Goal: Information Seeking & Learning: Learn about a topic

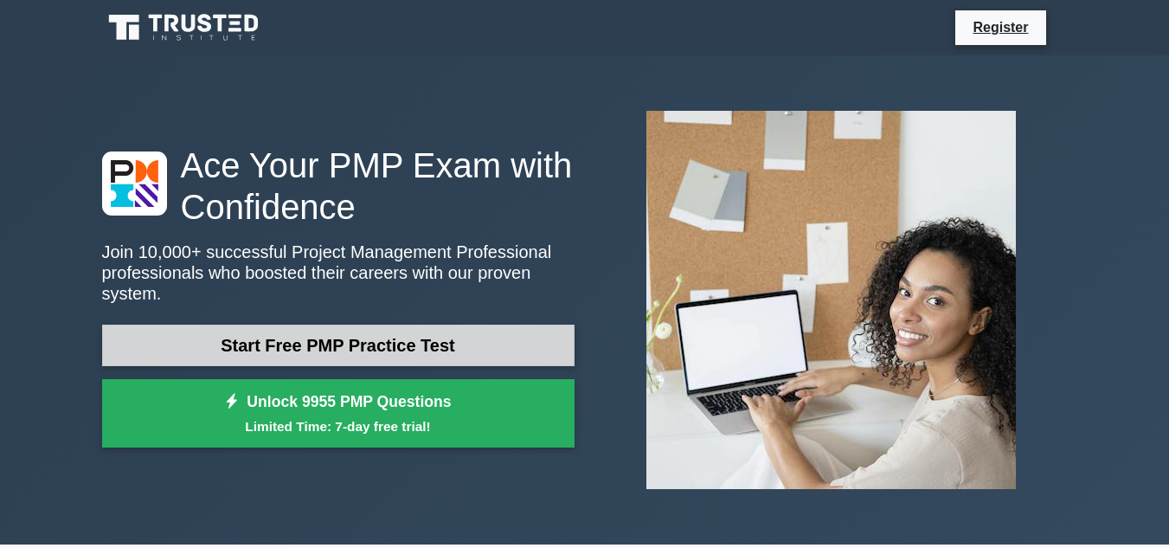
click at [300, 344] on link "Start Free PMP Practice Test" at bounding box center [338, 346] width 473 height 42
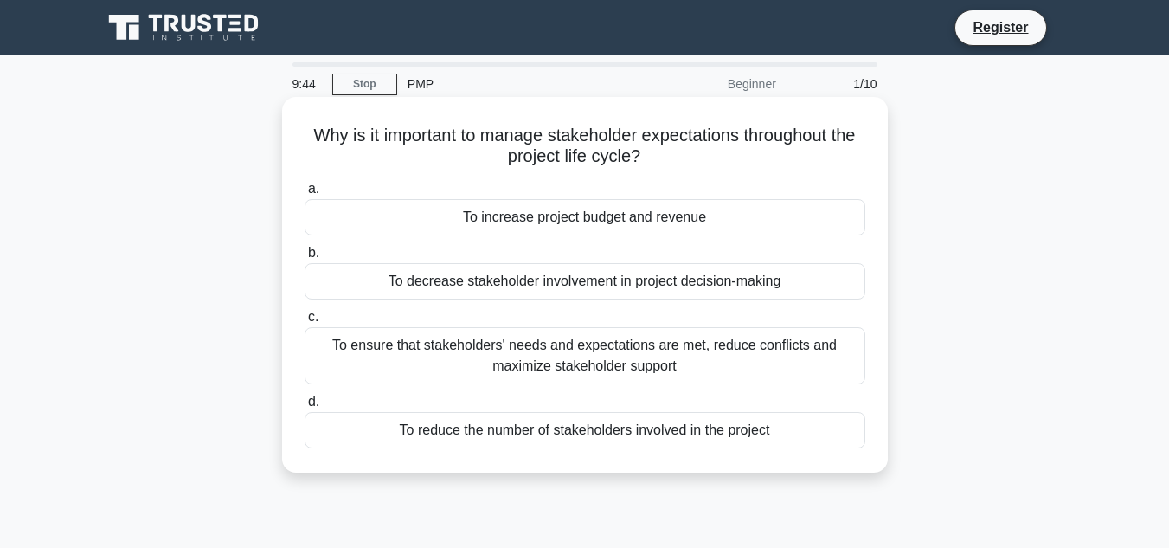
click at [595, 359] on div "To ensure that stakeholders' needs and expectations are met, reduce conflicts a…" at bounding box center [585, 355] width 561 height 57
click at [305, 323] on input "c. To ensure that stakeholders' needs and expectations are met, reduce conflict…" at bounding box center [305, 317] width 0 height 11
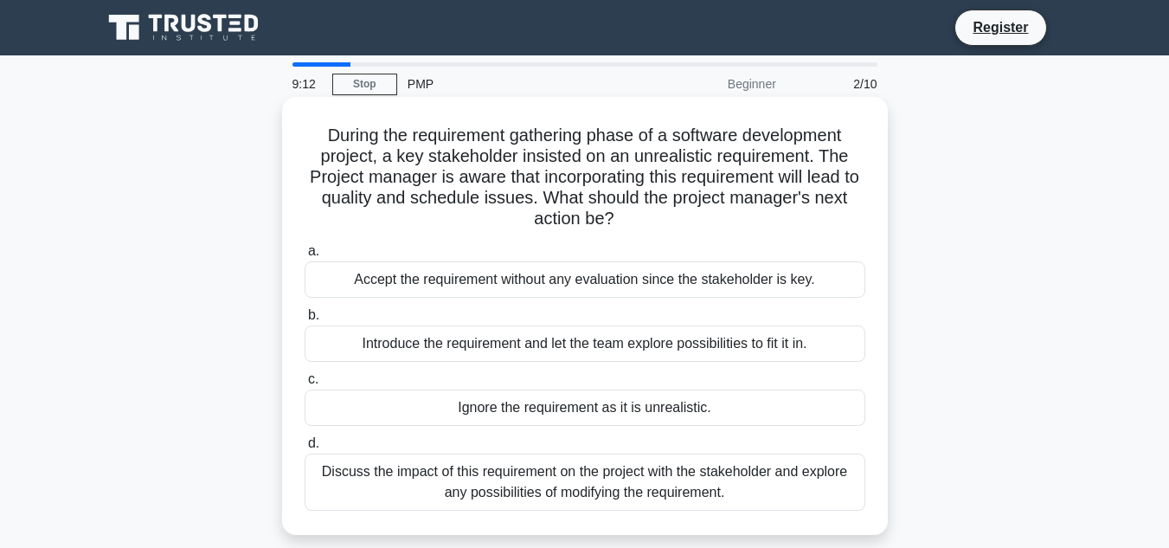
click at [483, 486] on div "Discuss the impact of this requirement on the project with the stakeholder and …" at bounding box center [585, 482] width 561 height 57
click at [305, 449] on input "d. Discuss the impact of this requirement on the project with the stakeholder a…" at bounding box center [305, 443] width 0 height 11
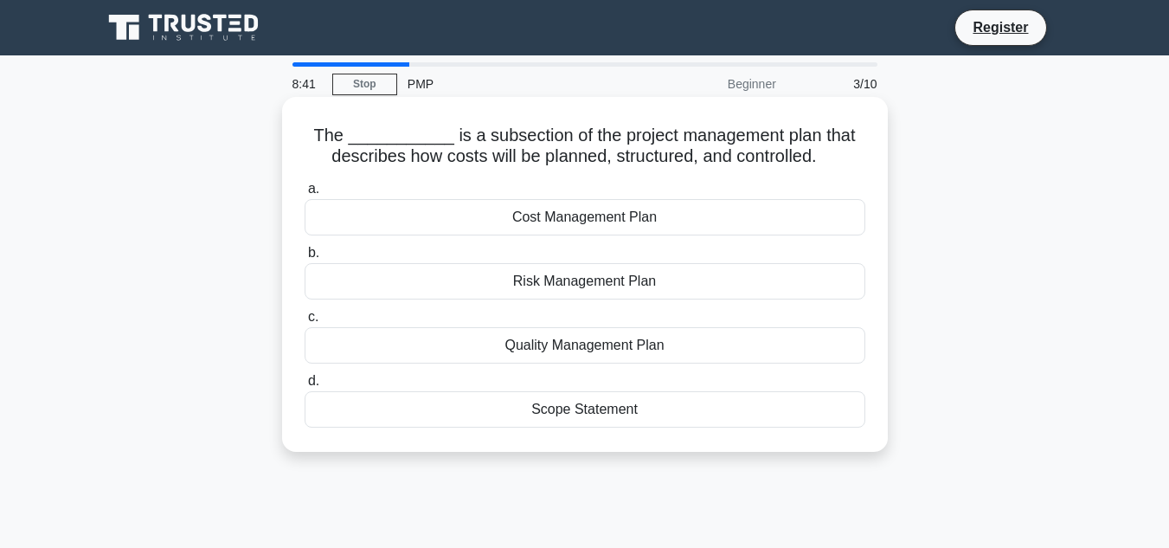
click at [575, 223] on div "Cost Management Plan" at bounding box center [585, 217] width 561 height 36
click at [305, 195] on input "a. Cost Management Plan" at bounding box center [305, 188] width 0 height 11
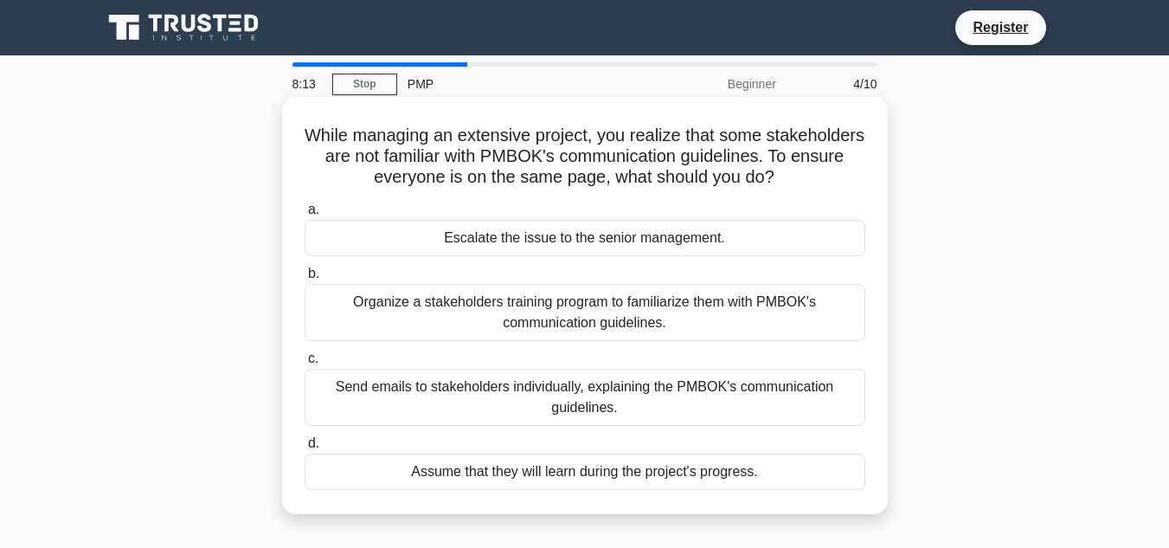
click at [514, 309] on div "Organize a stakeholders training program to familiarize them with PMBOK's commu…" at bounding box center [585, 312] width 561 height 57
click at [305, 280] on input "b. Organize a stakeholders training program to familiarize them with PMBOK's co…" at bounding box center [305, 273] width 0 height 11
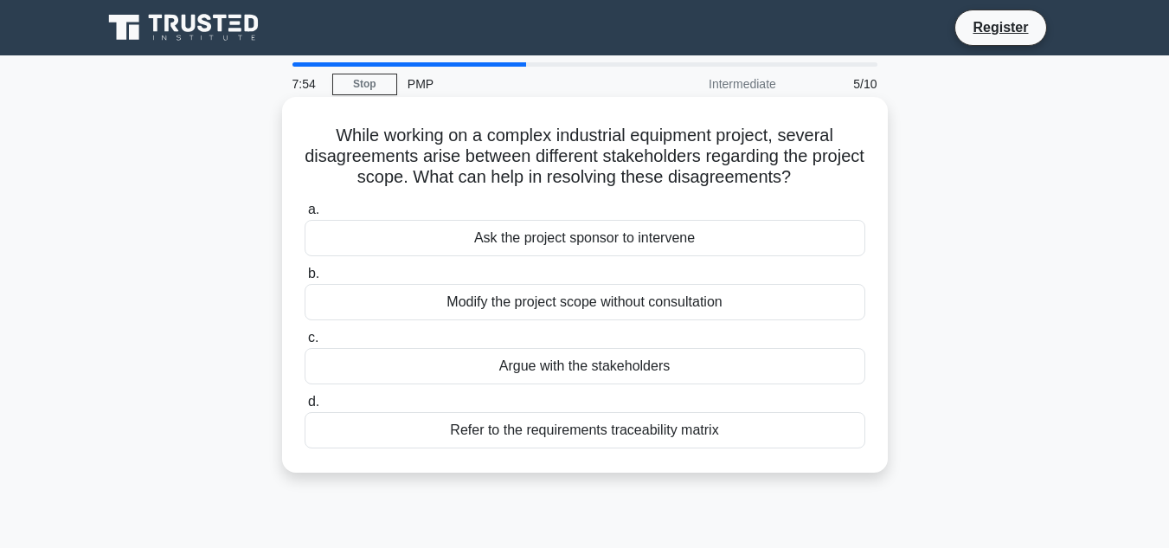
click at [538, 432] on div "Refer to the requirements traceability matrix" at bounding box center [585, 430] width 561 height 36
click at [305, 408] on input "d. Refer to the requirements traceability matrix" at bounding box center [305, 401] width 0 height 11
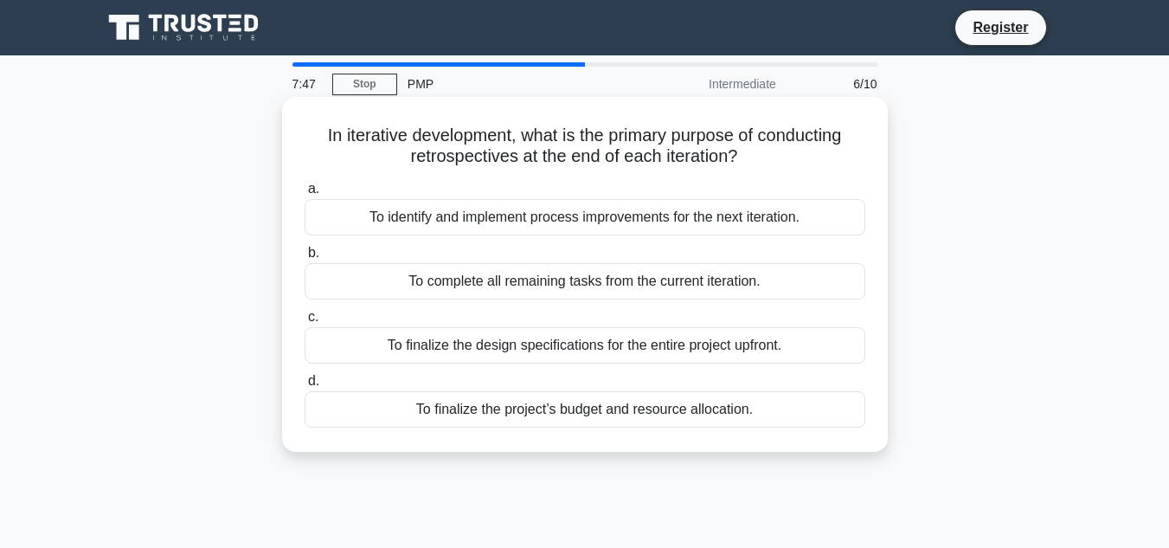
drag, startPoint x: 317, startPoint y: 134, endPoint x: 759, endPoint y: 168, distance: 443.6
click at [759, 168] on h5 "In iterative development, what is the primary purpose of conducting retrospecti…" at bounding box center [585, 146] width 564 height 43
click at [495, 146] on h5 "In iterative development, what is the primary purpose of conducting retrospecti…" at bounding box center [585, 146] width 564 height 43
click at [662, 161] on h5 "In iterative development, what is the primary purpose of conducting retrospecti…" at bounding box center [585, 146] width 564 height 43
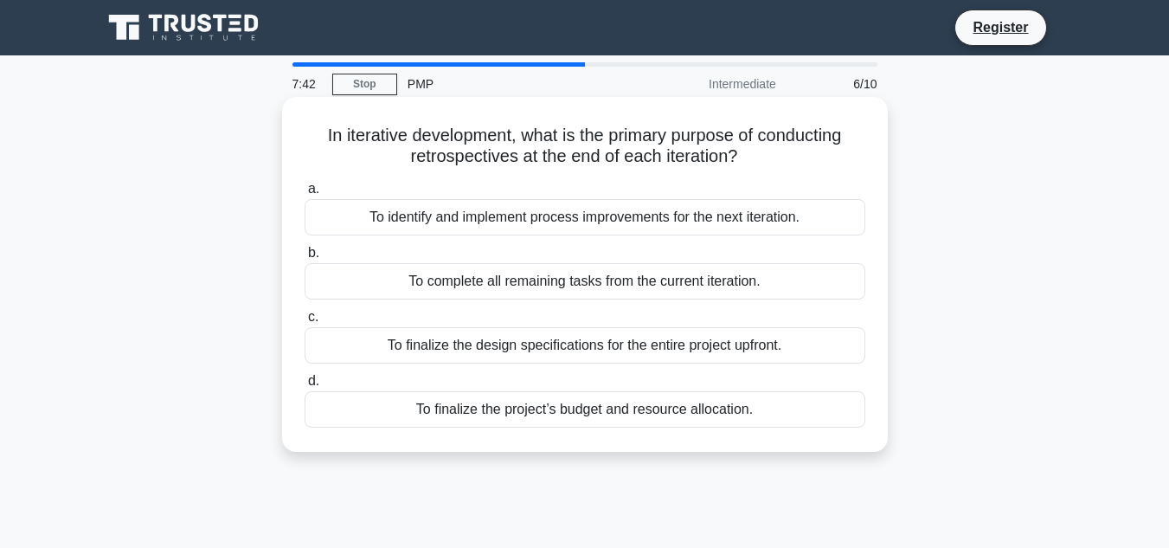
drag, startPoint x: 782, startPoint y: 161, endPoint x: 318, endPoint y: 140, distance: 465.3
click at [318, 140] on h5 "In iterative development, what is the primary purpose of conducting retrospecti…" at bounding box center [585, 146] width 564 height 43
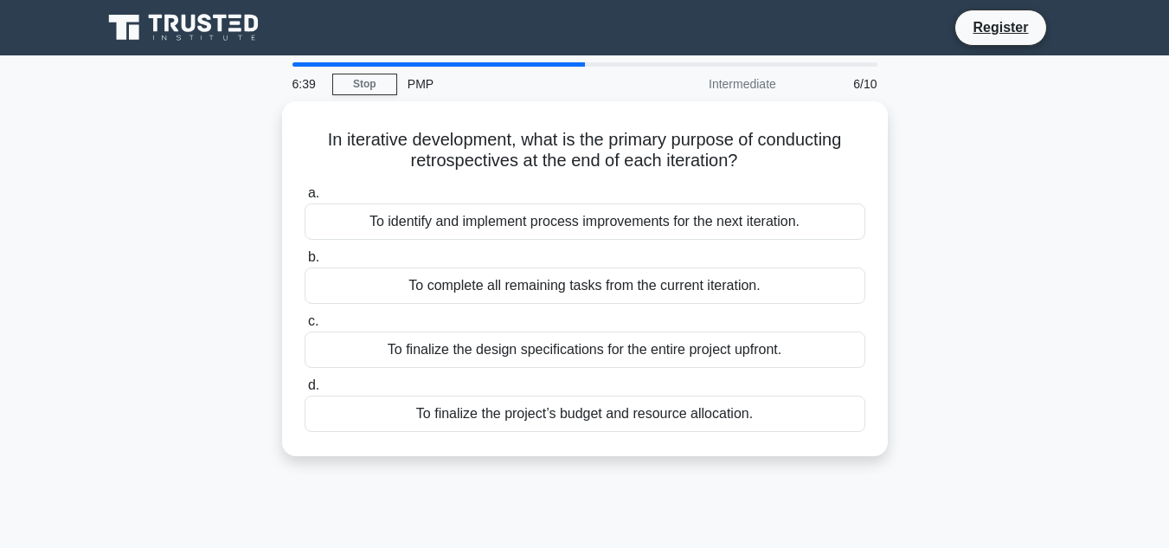
click at [211, 266] on div "In iterative development, what is the primary purpose of conducting retrospecti…" at bounding box center [585, 289] width 987 height 376
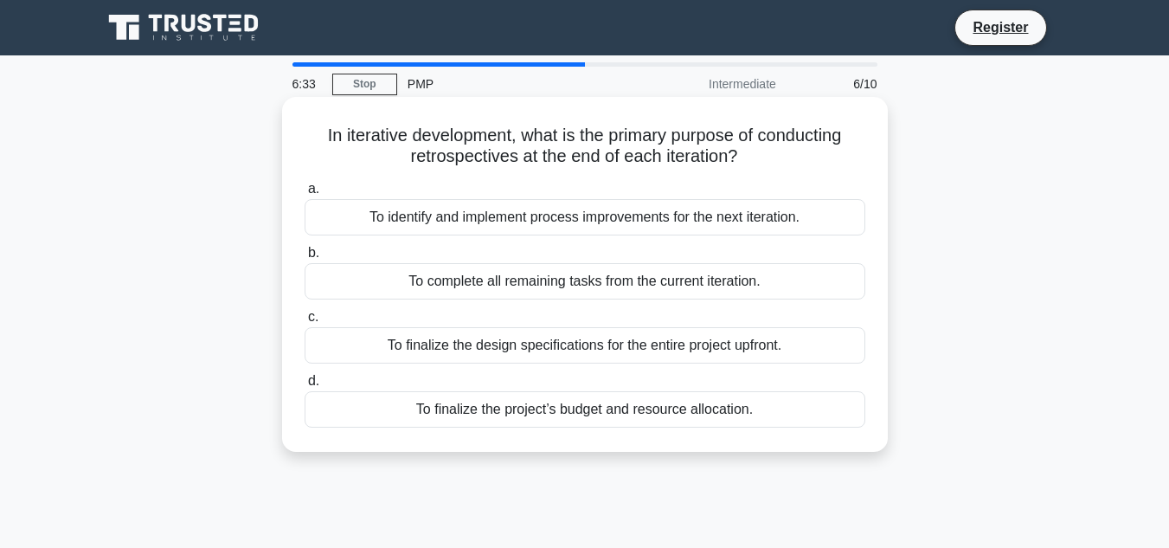
click at [506, 209] on div "To identify and implement process improvements for the next iteration." at bounding box center [585, 217] width 561 height 36
click at [305, 195] on input "a. To identify and implement process improvements for the next iteration." at bounding box center [305, 188] width 0 height 11
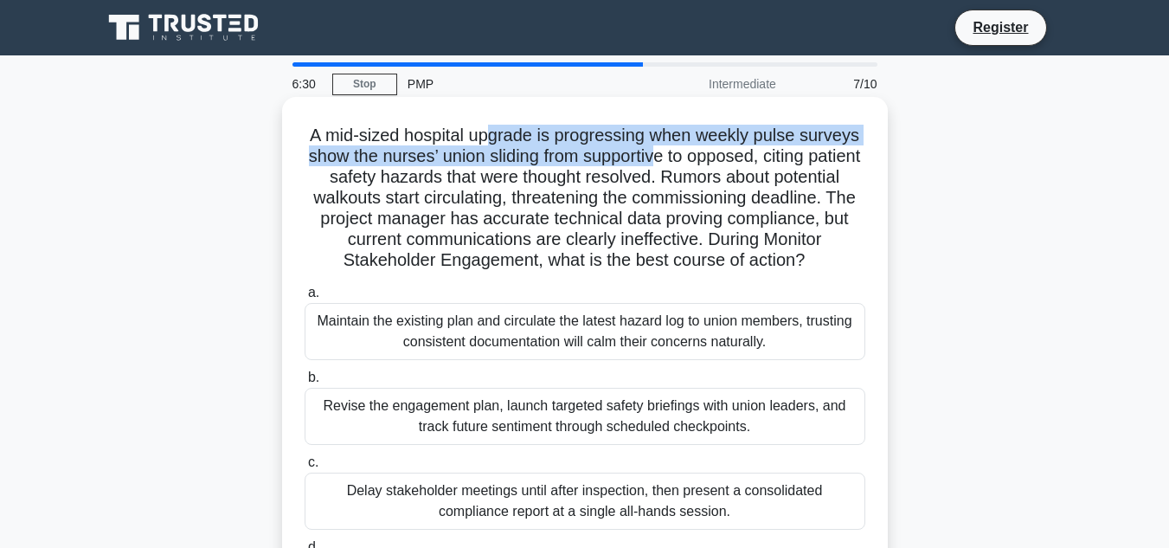
drag, startPoint x: 485, startPoint y: 141, endPoint x: 686, endPoint y: 162, distance: 202.7
click at [686, 162] on h5 "A mid-sized hospital upgrade is progressing when weekly pulse surveys show the …" at bounding box center [585, 198] width 564 height 147
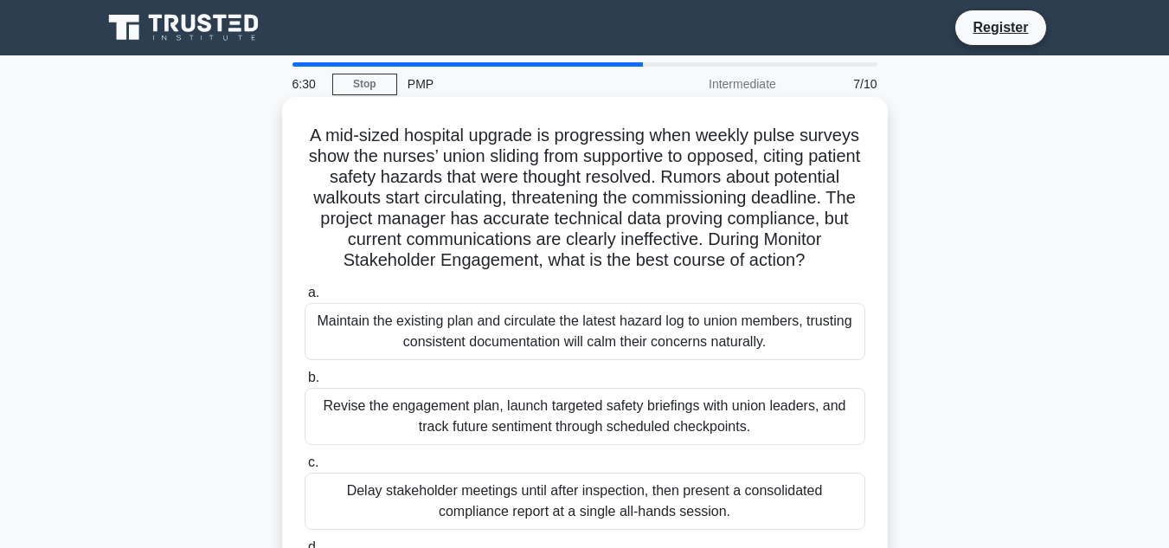
click at [667, 183] on h5 "A mid-sized hospital upgrade is progressing when weekly pulse surveys show the …" at bounding box center [585, 198] width 564 height 147
drag, startPoint x: 748, startPoint y: 141, endPoint x: 801, endPoint y: 143, distance: 53.7
click at [801, 143] on h5 "A mid-sized hospital upgrade is progressing when weekly pulse surveys show the …" at bounding box center [585, 198] width 564 height 147
drag, startPoint x: 377, startPoint y: 163, endPoint x: 401, endPoint y: 163, distance: 23.4
click at [388, 163] on h5 "A mid-sized hospital upgrade is progressing when weekly pulse surveys show the …" at bounding box center [585, 198] width 564 height 147
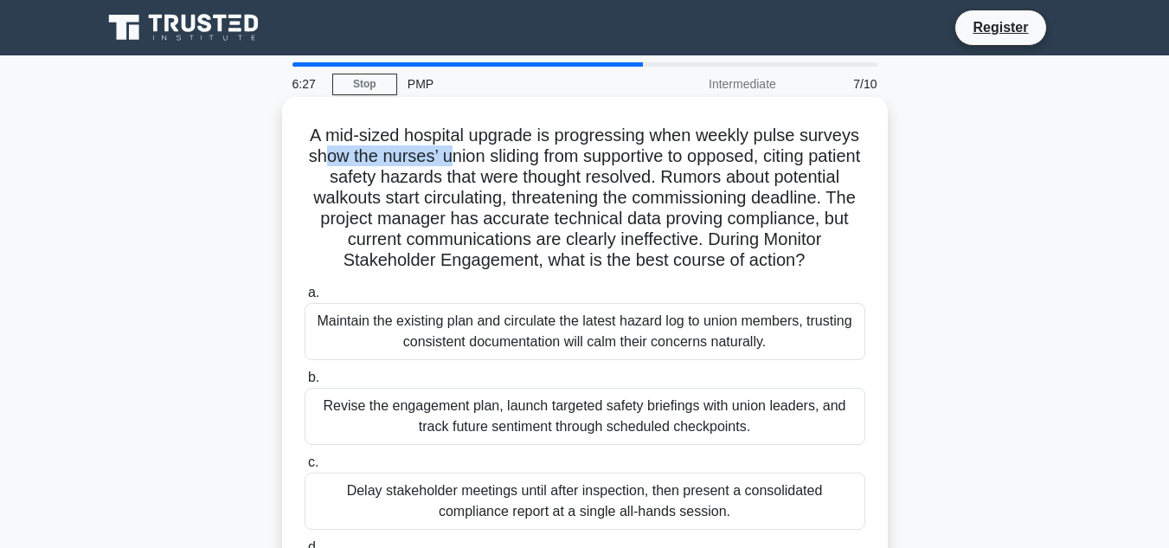
drag, startPoint x: 473, startPoint y: 163, endPoint x: 378, endPoint y: 161, distance: 95.2
click at [339, 161] on h5 "A mid-sized hospital upgrade is progressing when weekly pulse surveys show the …" at bounding box center [585, 198] width 564 height 147
click at [612, 180] on h5 "A mid-sized hospital upgrade is progressing when weekly pulse surveys show the …" at bounding box center [585, 198] width 564 height 147
drag, startPoint x: 583, startPoint y: 159, endPoint x: 659, endPoint y: 184, distance: 79.4
click at [649, 162] on h5 "A mid-sized hospital upgrade is progressing when weekly pulse surveys show the …" at bounding box center [585, 198] width 564 height 147
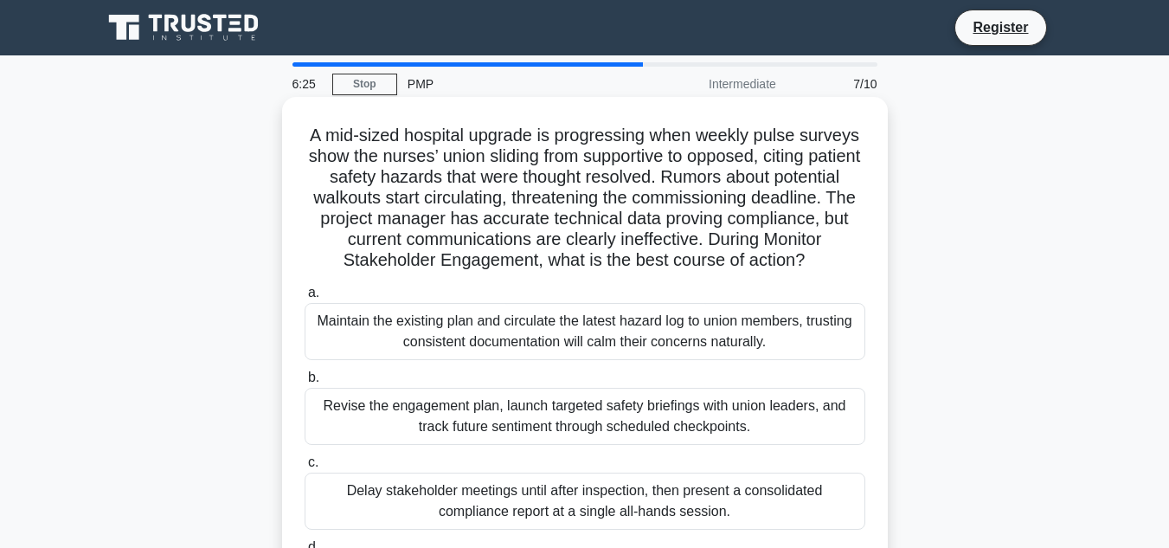
click at [667, 200] on h5 "A mid-sized hospital upgrade is progressing when weekly pulse surveys show the …" at bounding box center [585, 198] width 564 height 147
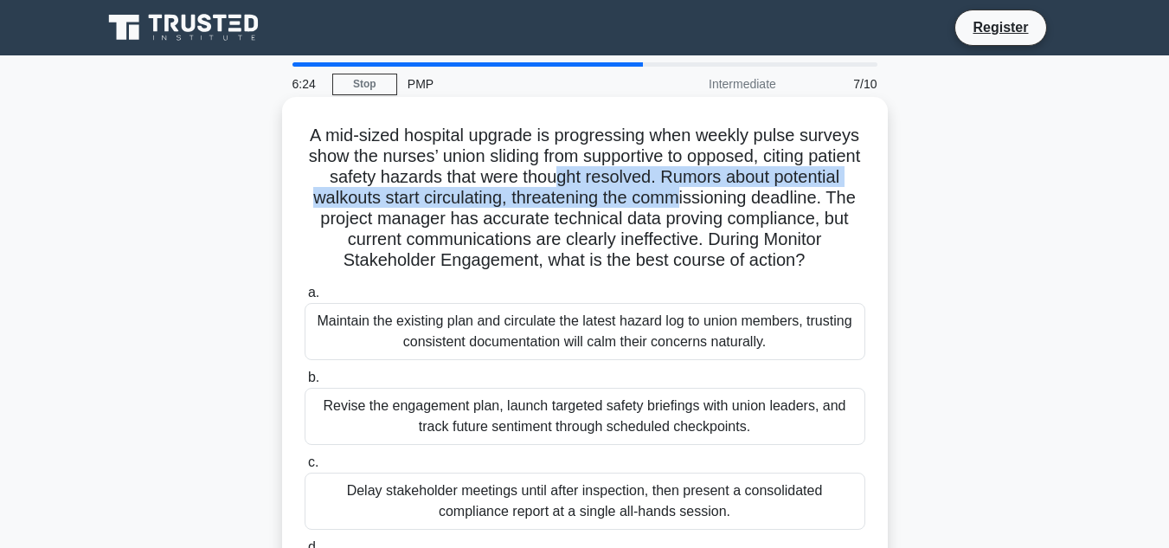
drag, startPoint x: 620, startPoint y: 170, endPoint x: 769, endPoint y: 194, distance: 151.7
click at [771, 193] on h5 "A mid-sized hospital upgrade is progressing when weekly pulse surveys show the …" at bounding box center [585, 198] width 564 height 147
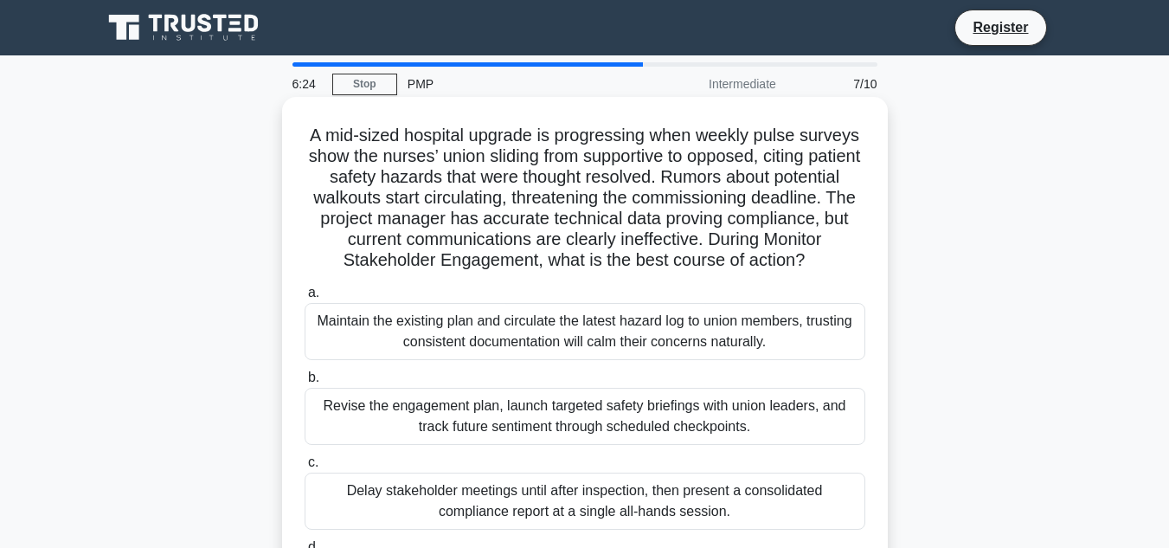
click at [723, 222] on h5 "A mid-sized hospital upgrade is progressing when weekly pulse surveys show the …" at bounding box center [585, 198] width 564 height 147
drag, startPoint x: 480, startPoint y: 177, endPoint x: 623, endPoint y: 184, distance: 143.0
click at [576, 177] on h5 "A mid-sized hospital upgrade is progressing when weekly pulse surveys show the …" at bounding box center [585, 198] width 564 height 147
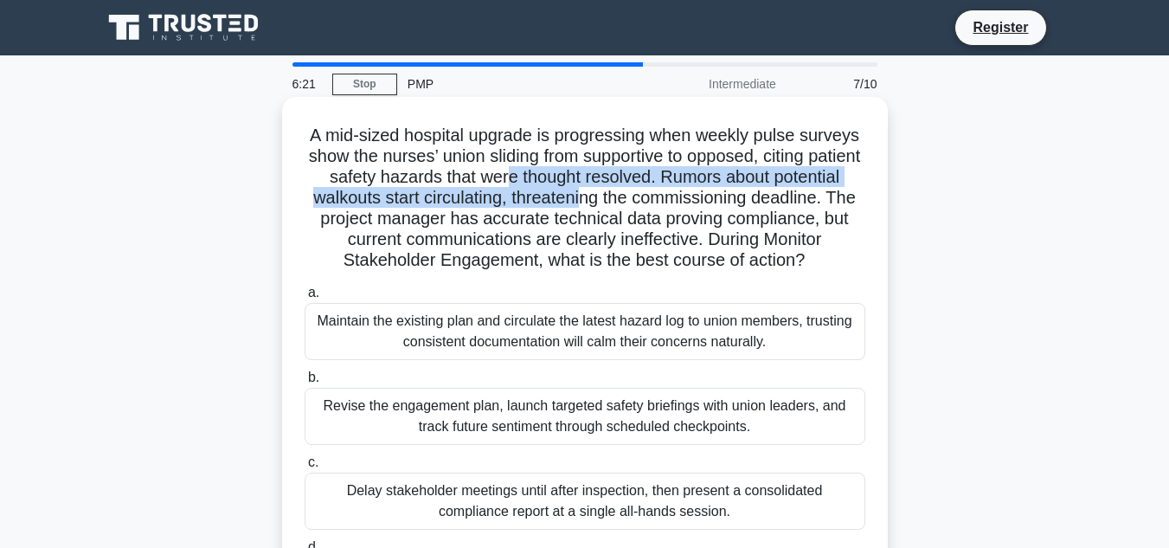
drag, startPoint x: 672, startPoint y: 202, endPoint x: 591, endPoint y: 190, distance: 81.4
click at [565, 183] on h5 "A mid-sized hospital upgrade is progressing when weekly pulse surveys show the …" at bounding box center [585, 198] width 564 height 147
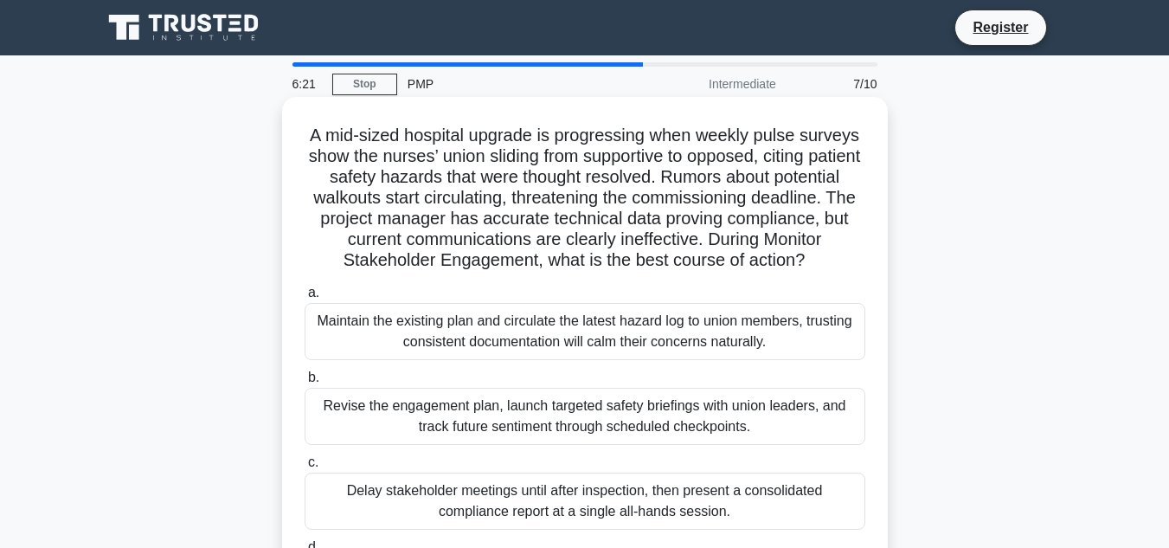
click at [713, 221] on h5 "A mid-sized hospital upgrade is progressing when weekly pulse surveys show the …" at bounding box center [585, 198] width 564 height 147
drag, startPoint x: 400, startPoint y: 199, endPoint x: 521, endPoint y: 208, distance: 121.5
click at [486, 198] on h5 "A mid-sized hospital upgrade is progressing when weekly pulse surveys show the …" at bounding box center [585, 198] width 564 height 147
click at [584, 220] on h5 "A mid-sized hospital upgrade is progressing when weekly pulse surveys show the …" at bounding box center [585, 198] width 564 height 147
drag, startPoint x: 495, startPoint y: 210, endPoint x: 732, endPoint y: 271, distance: 244.8
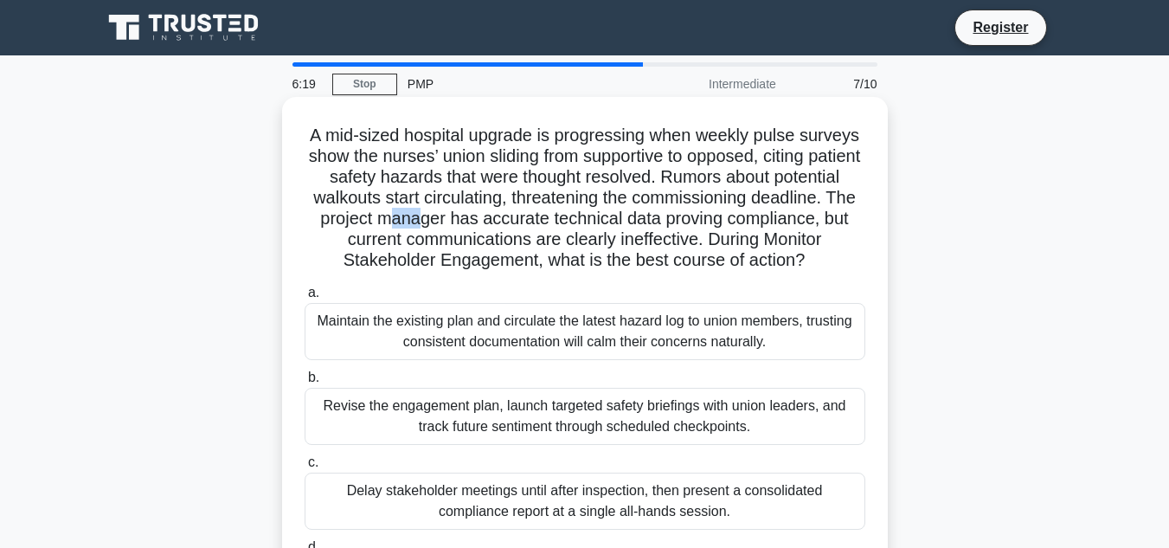
click at [494, 210] on h5 "A mid-sized hospital upgrade is progressing when weekly pulse surveys show the …" at bounding box center [585, 198] width 564 height 147
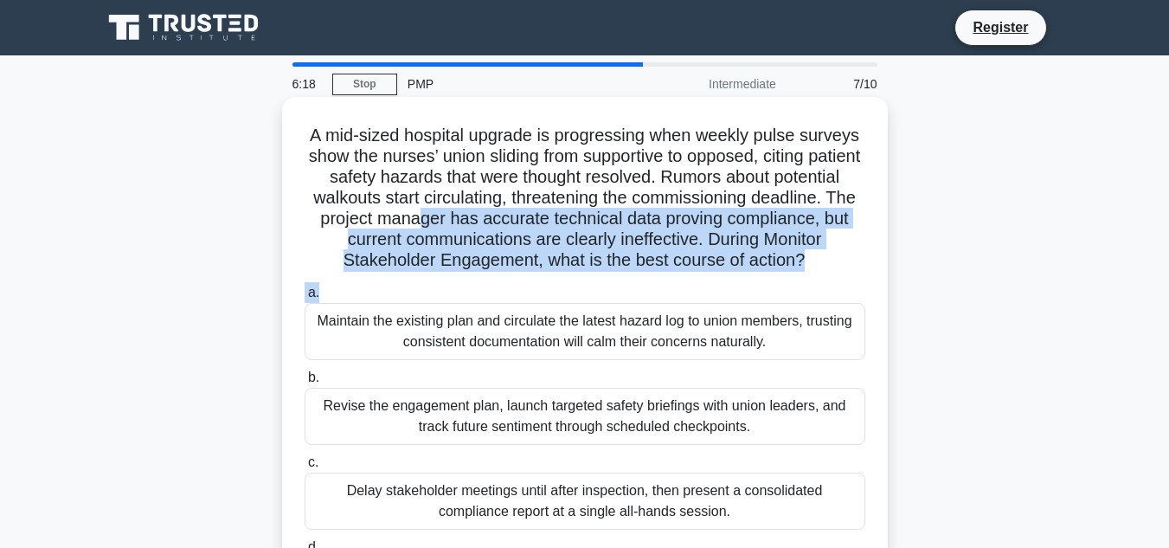
drag, startPoint x: 740, startPoint y: 276, endPoint x: 538, endPoint y: 224, distance: 208.3
click at [538, 224] on div "A mid-sized hospital upgrade is progressing when weekly pulse surveys show the …" at bounding box center [585, 378] width 592 height 549
click at [617, 222] on h5 "A mid-sized hospital upgrade is progressing when weekly pulse surveys show the …" at bounding box center [585, 198] width 564 height 147
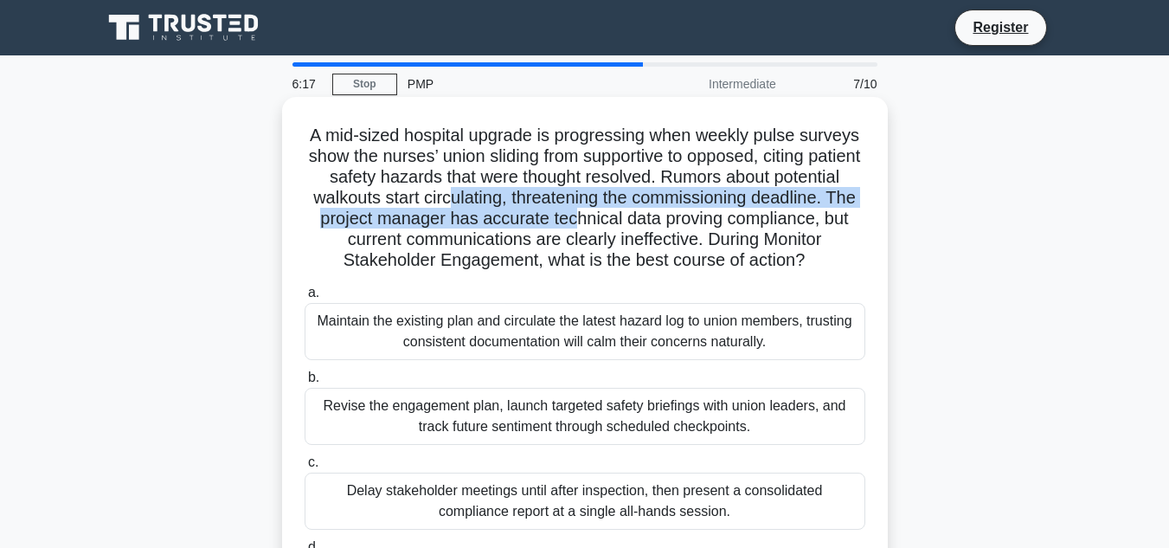
drag, startPoint x: 695, startPoint y: 223, endPoint x: 544, endPoint y: 189, distance: 155.4
click at [544, 189] on h5 "A mid-sized hospital upgrade is progressing when weekly pulse surveys show the …" at bounding box center [585, 198] width 564 height 147
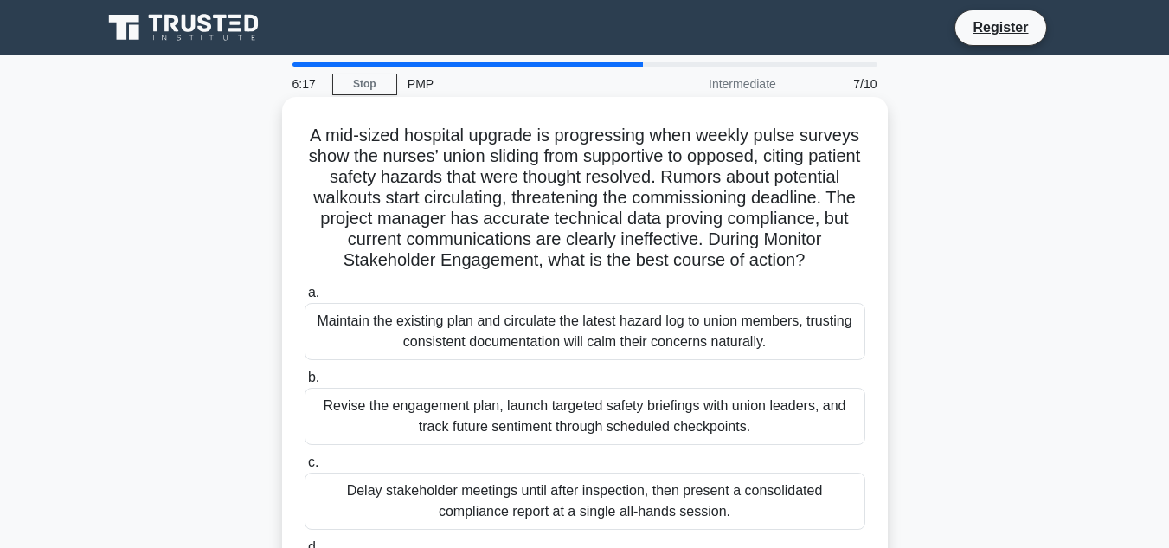
click at [701, 231] on h5 "A mid-sized hospital upgrade is progressing when weekly pulse surveys show the …" at bounding box center [585, 198] width 564 height 147
drag, startPoint x: 406, startPoint y: 217, endPoint x: 632, endPoint y: 225, distance: 226.0
click at [632, 225] on h5 "A mid-sized hospital upgrade is progressing when weekly pulse surveys show the …" at bounding box center [585, 198] width 564 height 147
click at [655, 261] on h5 "A mid-sized hospital upgrade is progressing when weekly pulse surveys show the …" at bounding box center [585, 198] width 564 height 147
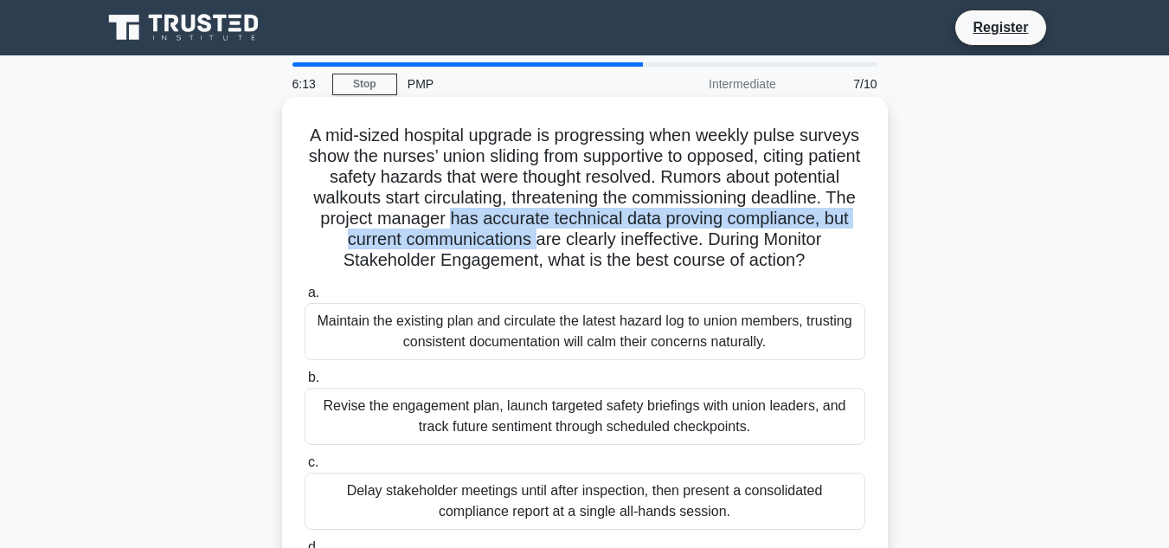
click at [566, 224] on h5 "A mid-sized hospital upgrade is progressing when weekly pulse surveys show the …" at bounding box center [585, 198] width 564 height 147
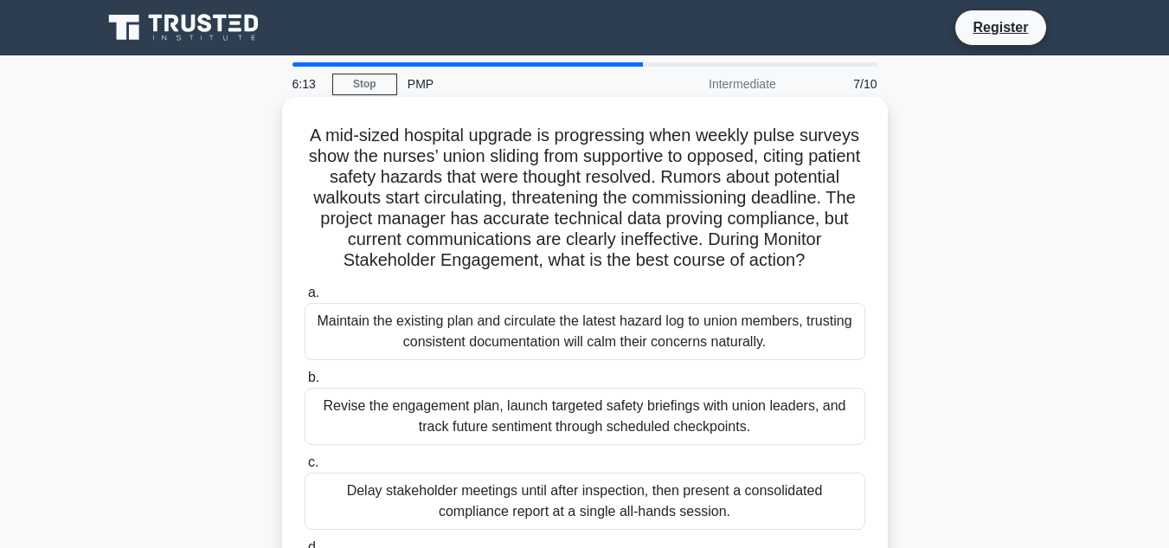
click at [738, 264] on h5 "A mid-sized hospital upgrade is progressing when weekly pulse surveys show the …" at bounding box center [585, 198] width 564 height 147
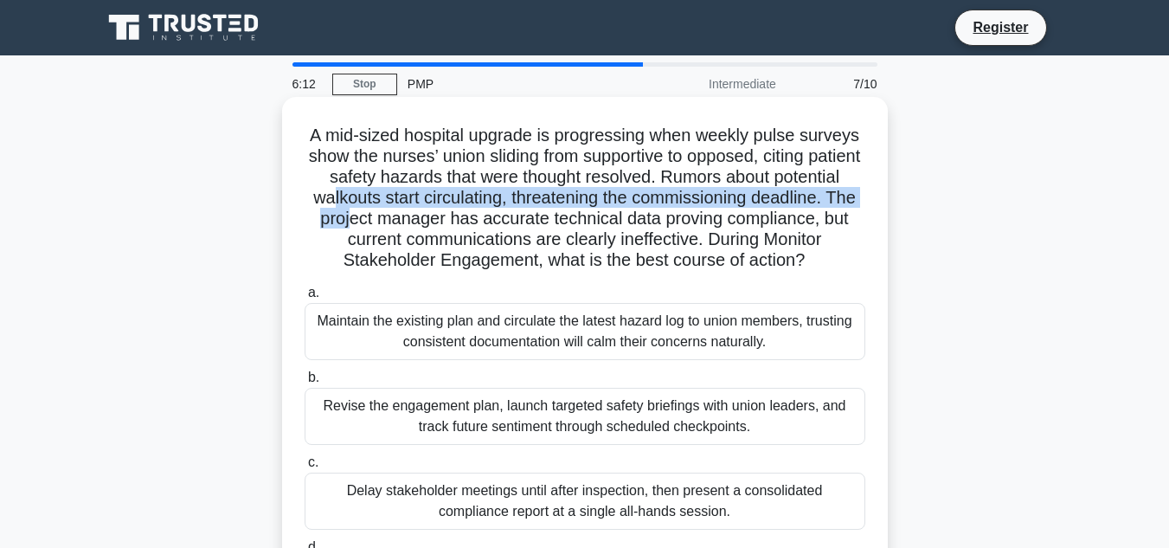
drag, startPoint x: 441, startPoint y: 207, endPoint x: 417, endPoint y: 203, distance: 23.8
click at [417, 203] on h5 "A mid-sized hospital upgrade is progressing when weekly pulse surveys show the …" at bounding box center [585, 198] width 564 height 147
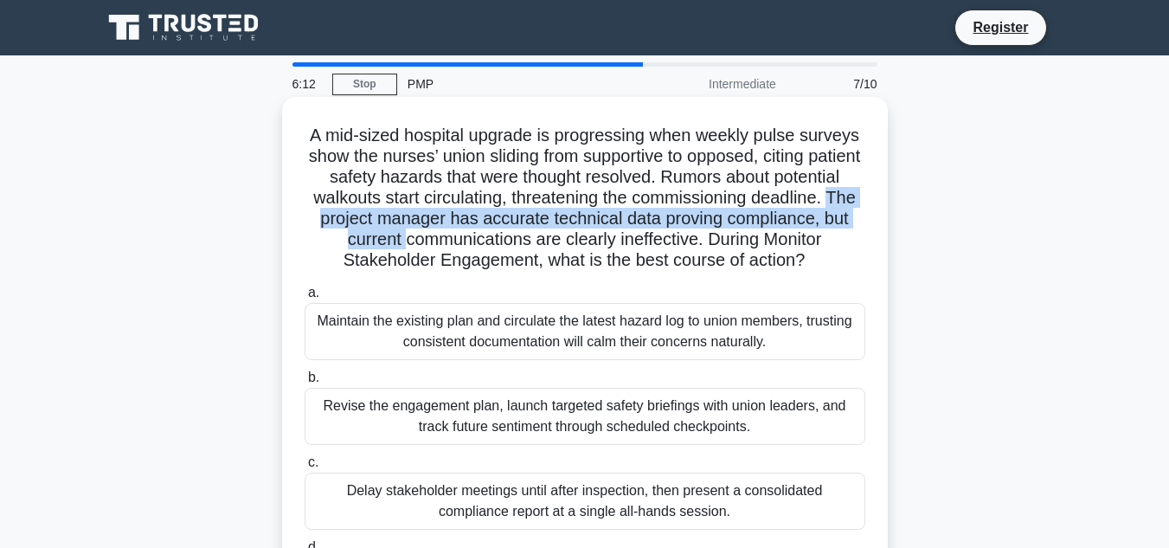
drag, startPoint x: 499, startPoint y: 245, endPoint x: 456, endPoint y: 230, distance: 45.7
click at [396, 227] on h5 "A mid-sized hospital upgrade is progressing when weekly pulse surveys show the …" at bounding box center [585, 198] width 564 height 147
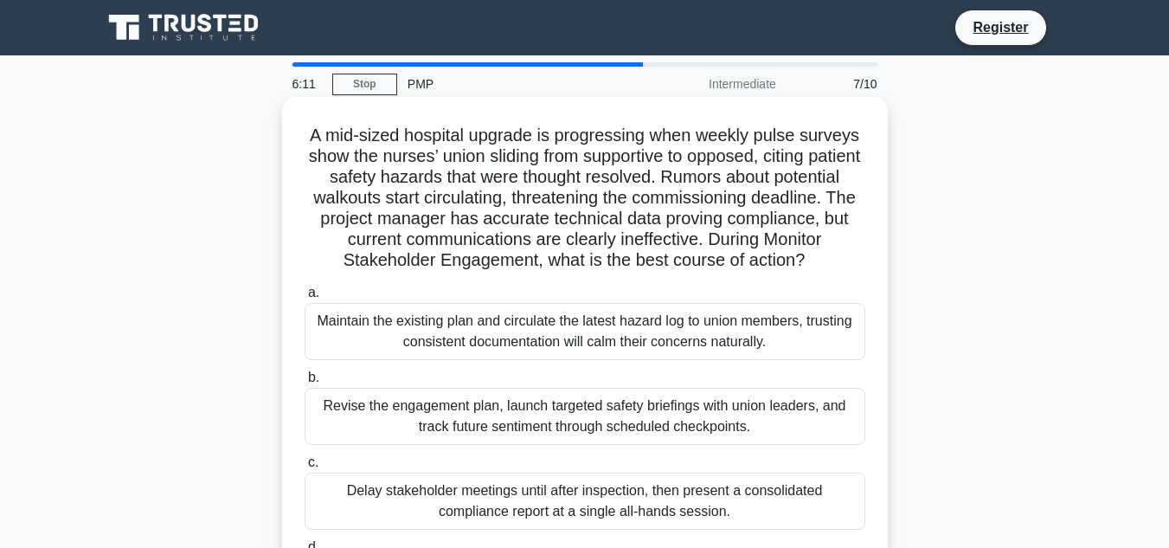
click at [561, 257] on h5 "A mid-sized hospital upgrade is progressing when weekly pulse surveys show the …" at bounding box center [585, 198] width 564 height 147
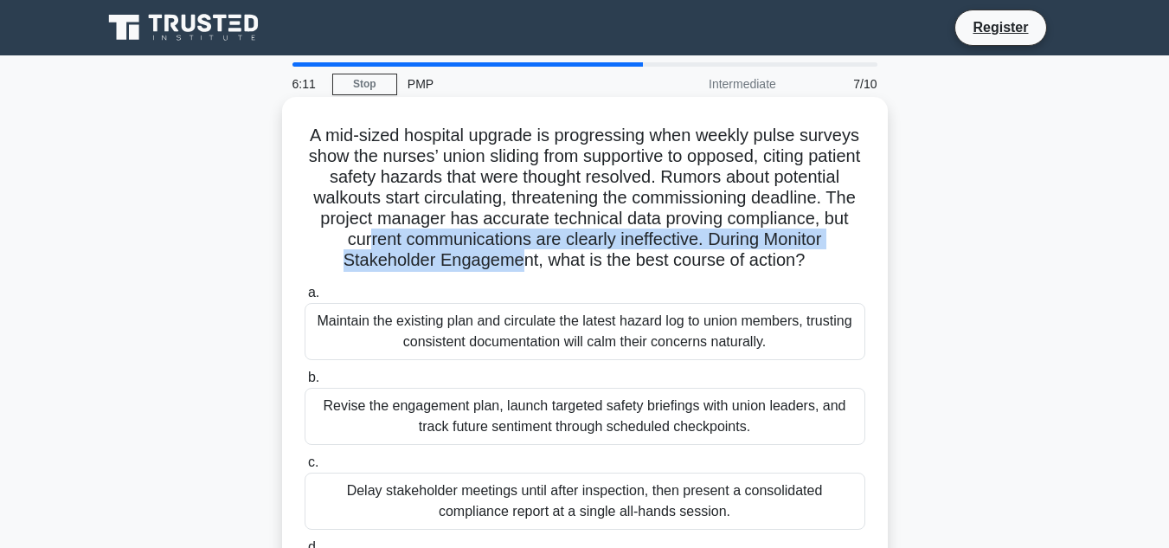
drag, startPoint x: 544, startPoint y: 252, endPoint x: 497, endPoint y: 234, distance: 50.1
click at [452, 234] on h5 "A mid-sized hospital upgrade is progressing when weekly pulse surveys show the …" at bounding box center [585, 198] width 564 height 147
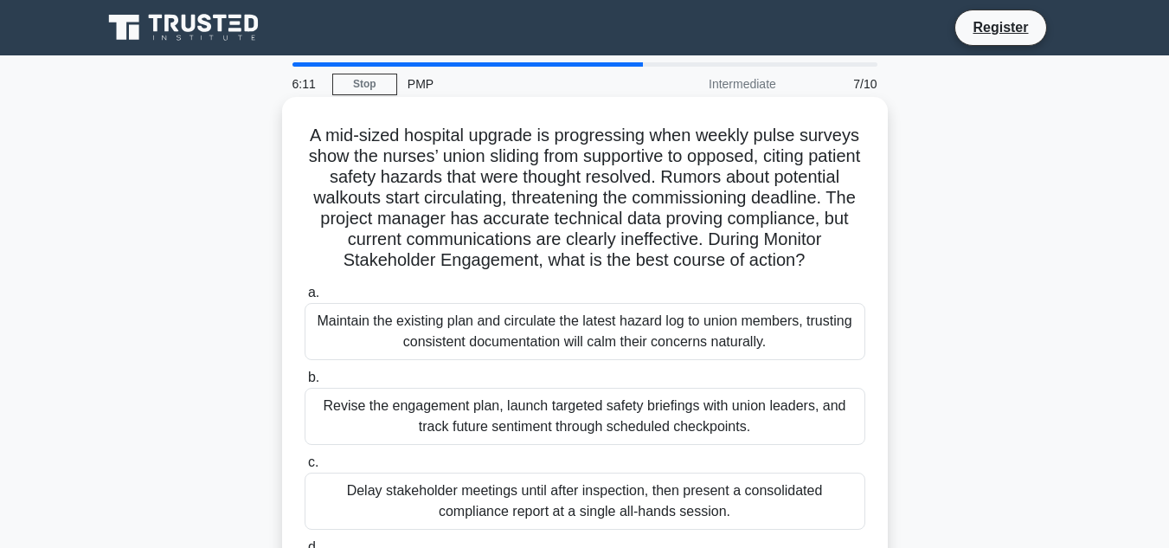
click at [624, 257] on h5 "A mid-sized hospital upgrade is progressing when weekly pulse surveys show the …" at bounding box center [585, 198] width 564 height 147
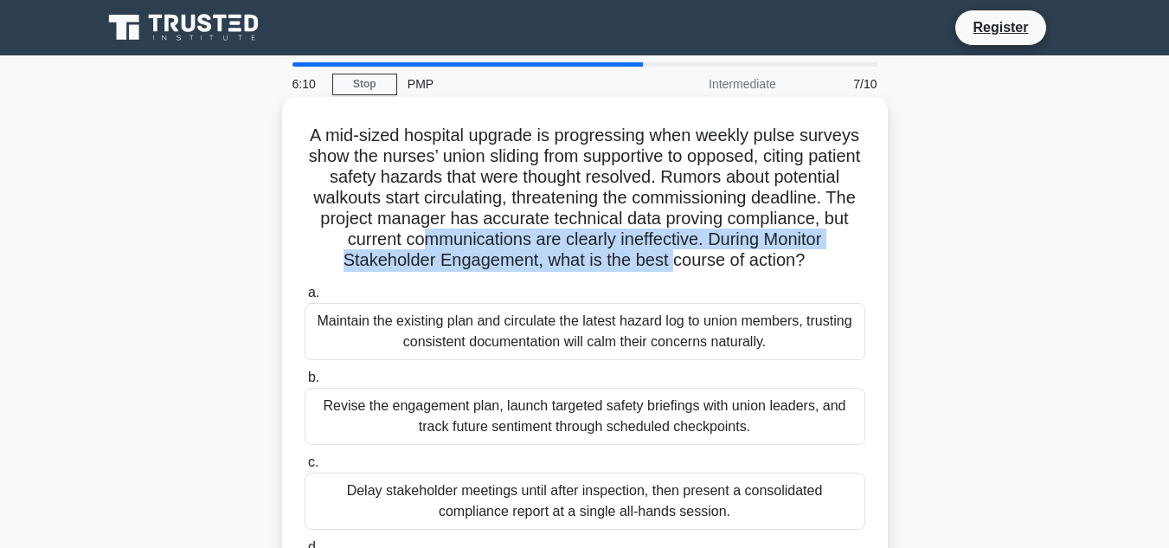
drag, startPoint x: 709, startPoint y: 265, endPoint x: 518, endPoint y: 239, distance: 192.2
click at [518, 239] on h5 "A mid-sized hospital upgrade is progressing when weekly pulse surveys show the …" at bounding box center [585, 198] width 564 height 147
click at [736, 241] on h5 "A mid-sized hospital upgrade is progressing when weekly pulse surveys show the …" at bounding box center [585, 198] width 564 height 147
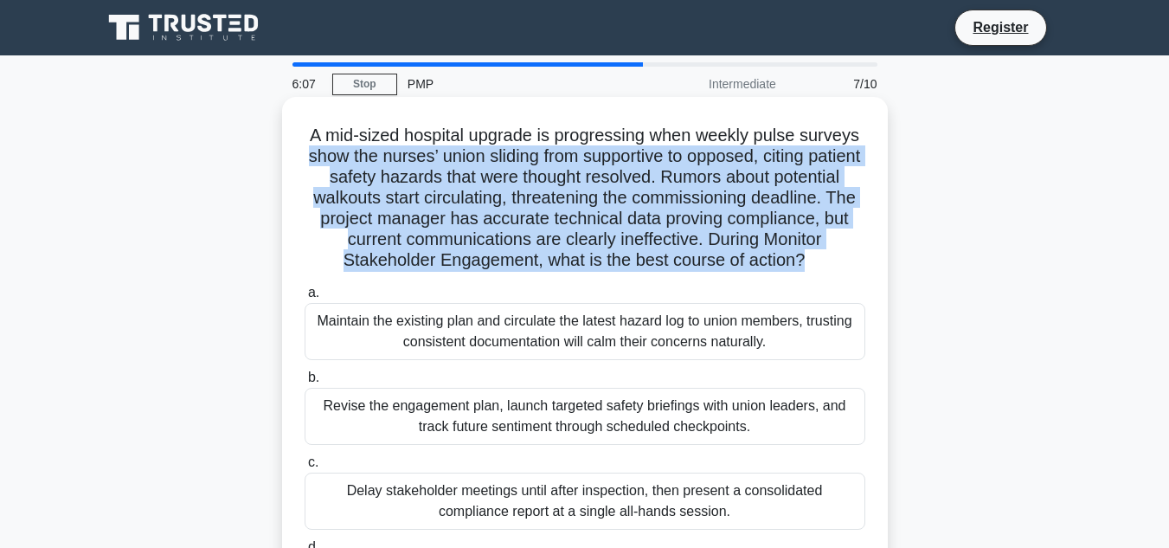
drag, startPoint x: 841, startPoint y: 262, endPoint x: 313, endPoint y: 145, distance: 540.8
click at [313, 146] on h5 "A mid-sized hospital upgrade is progressing when weekly pulse surveys show the …" at bounding box center [585, 198] width 564 height 147
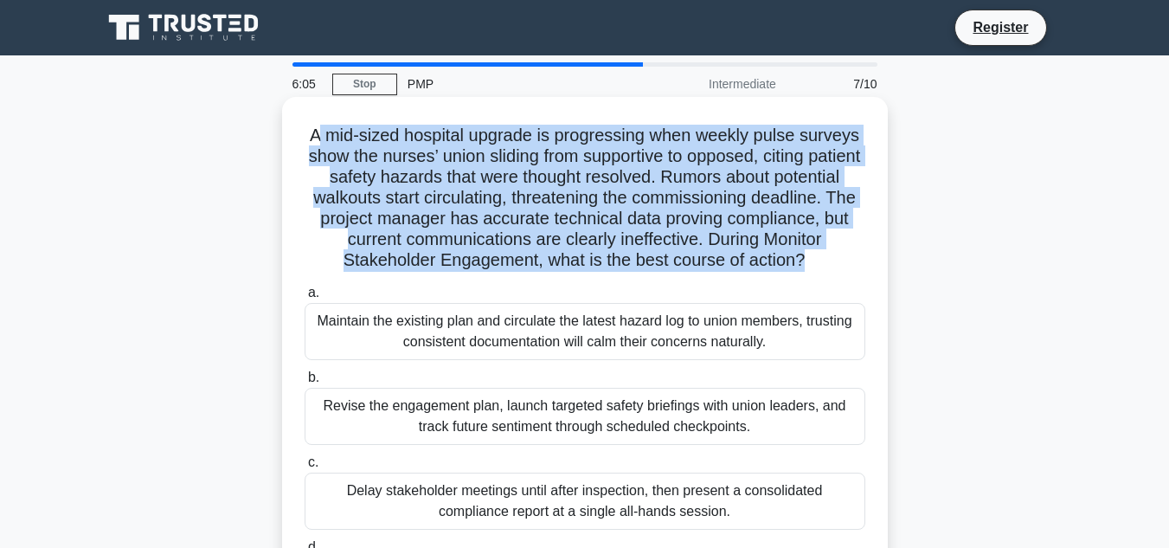
click at [404, 264] on h5 "A mid-sized hospital upgrade is progressing when weekly pulse surveys show the …" at bounding box center [585, 198] width 564 height 147
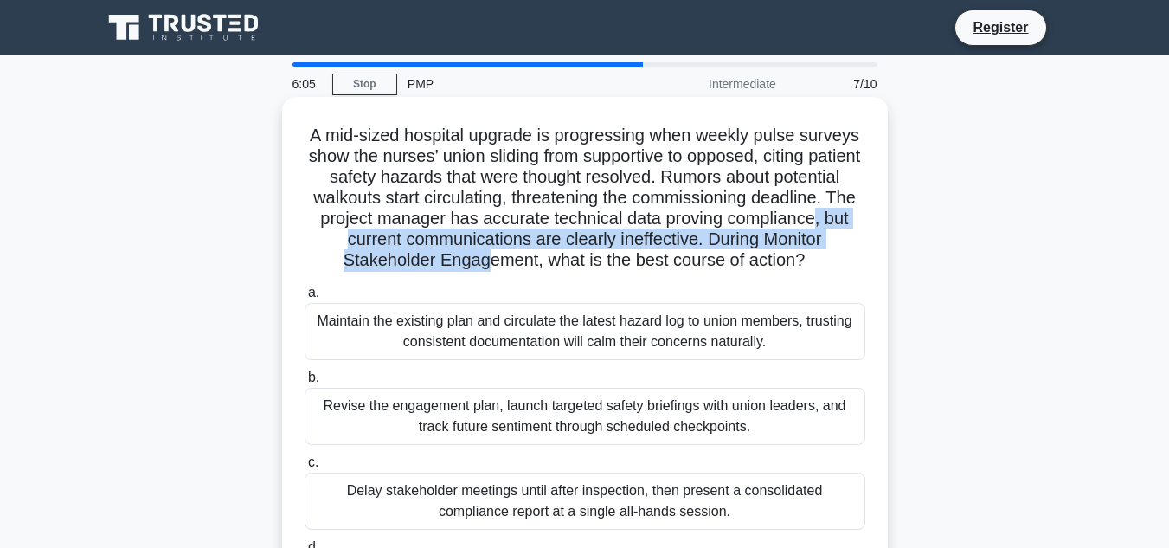
drag, startPoint x: 524, startPoint y: 264, endPoint x: 394, endPoint y: 248, distance: 130.9
click at [394, 248] on h5 "A mid-sized hospital upgrade is progressing when weekly pulse surveys show the …" at bounding box center [585, 198] width 564 height 147
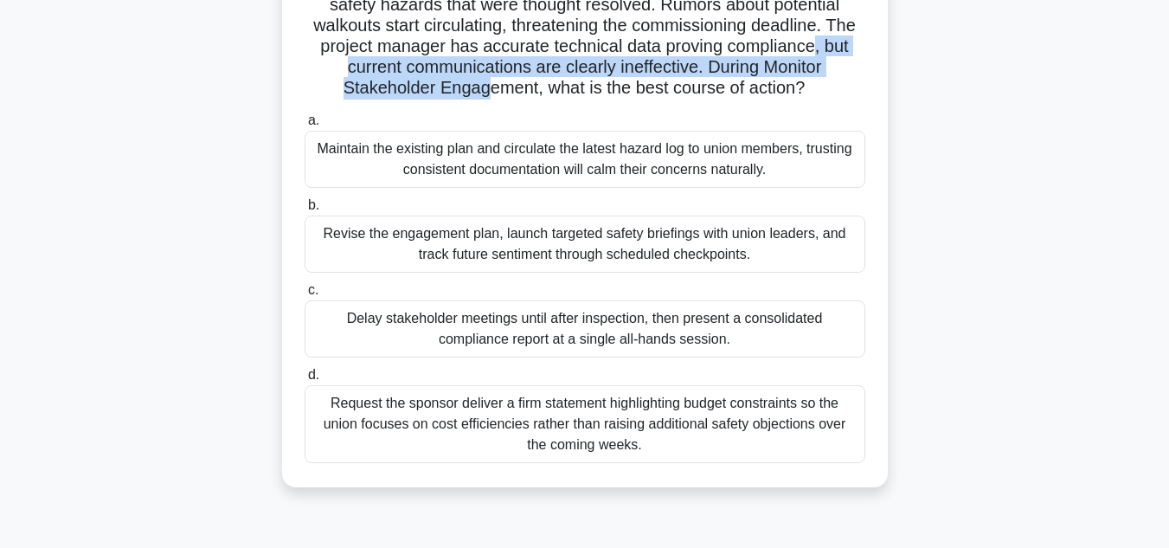
scroll to position [173, 0]
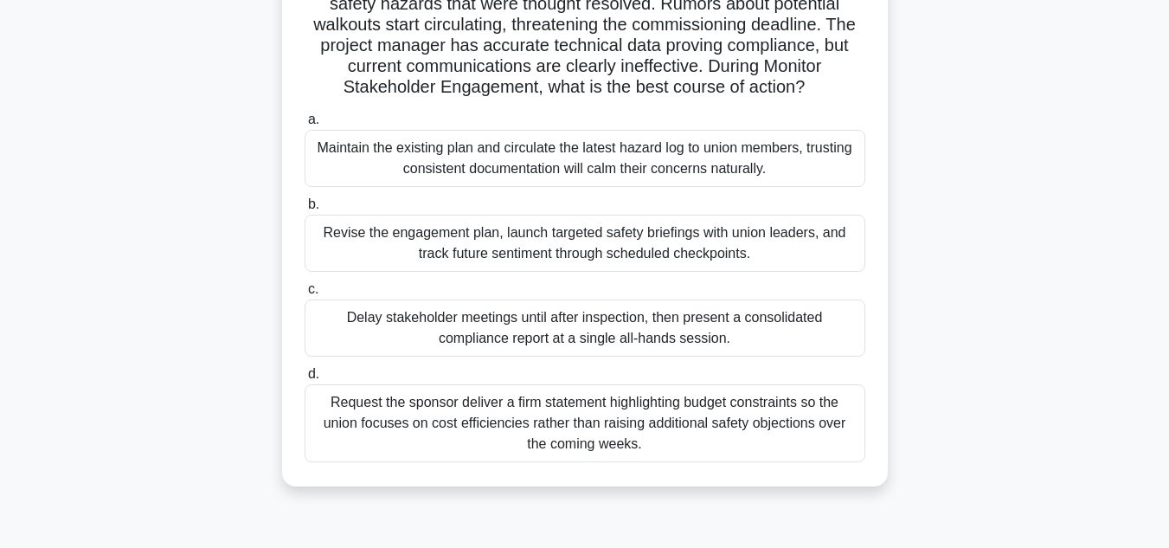
click at [563, 244] on div "Revise the engagement plan, launch targeted safety briefings with union leaders…" at bounding box center [585, 243] width 561 height 57
click at [305, 210] on input "b. Revise the engagement plan, launch targeted safety briefings with union lead…" at bounding box center [305, 204] width 0 height 11
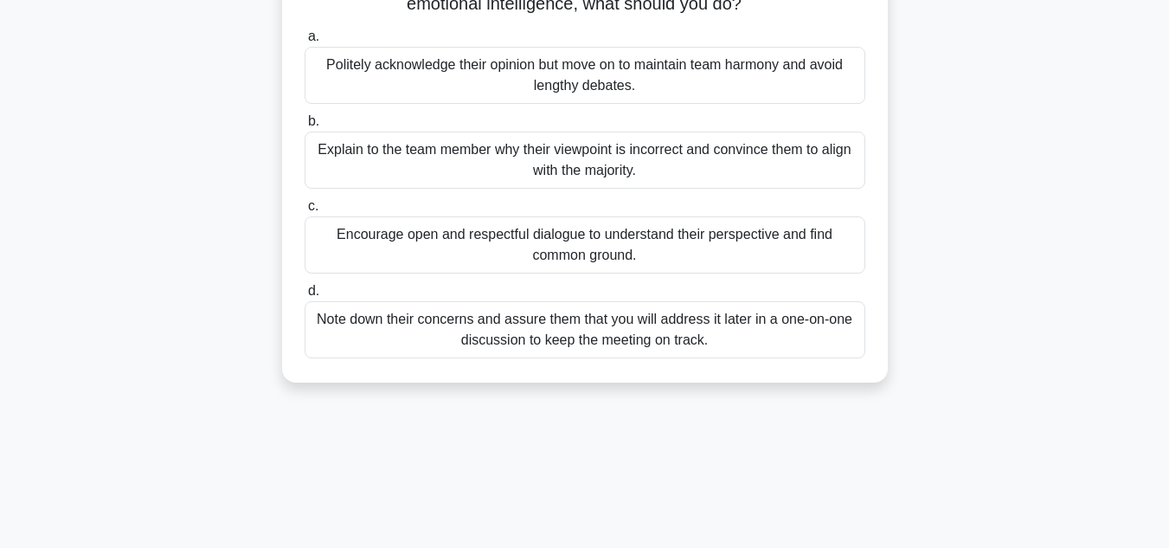
click at [646, 244] on div "Encourage open and respectful dialogue to understand their perspective and find…" at bounding box center [585, 244] width 561 height 57
click at [305, 212] on input "c. Encourage open and respectful dialogue to understand their perspective and f…" at bounding box center [305, 206] width 0 height 11
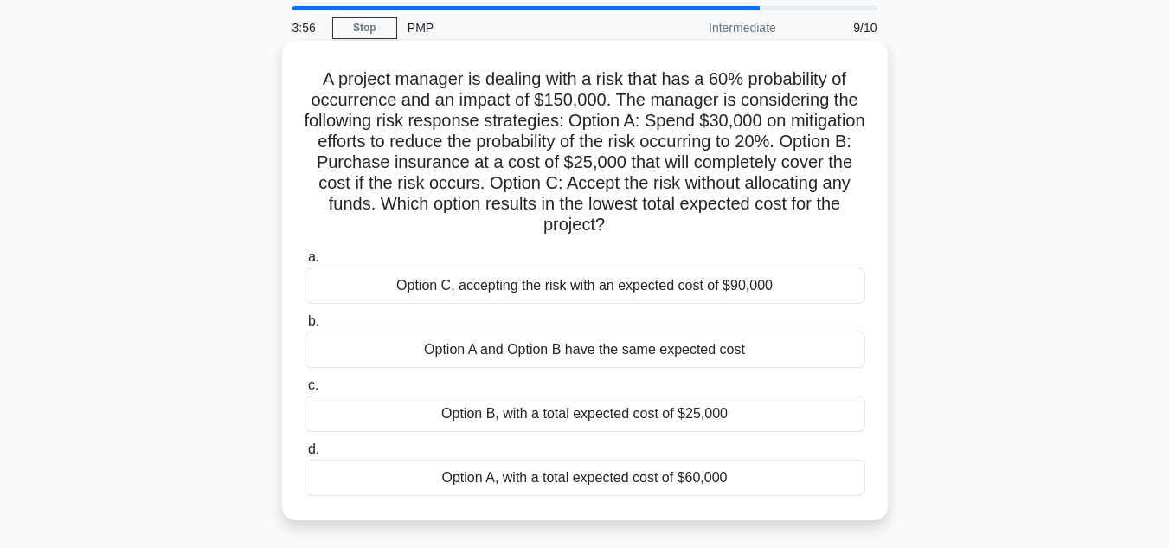
scroll to position [87, 0]
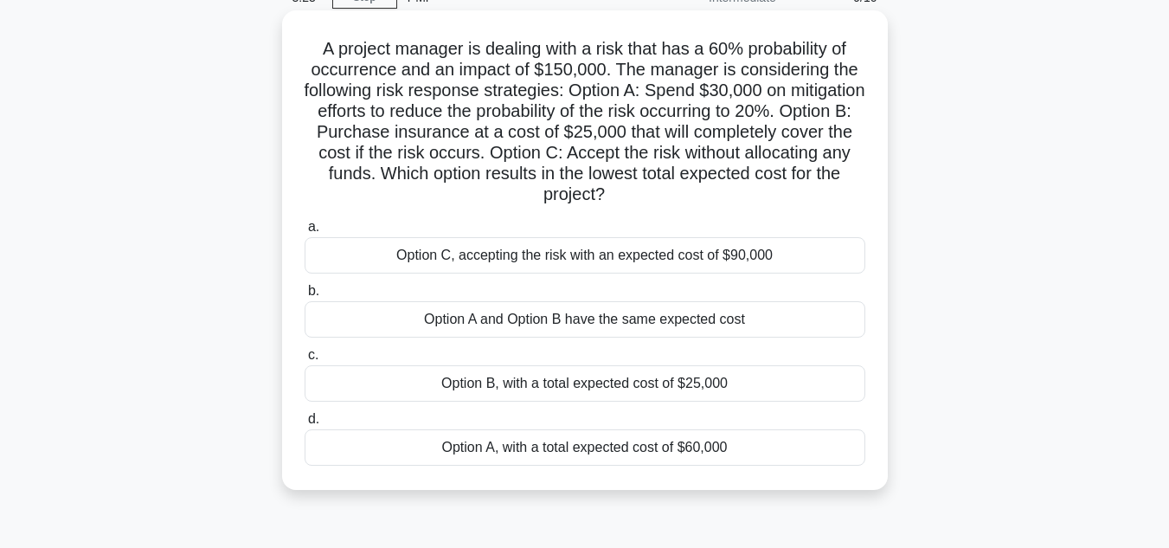
click at [570, 453] on div "Option A, with a total expected cost of $60,000" at bounding box center [585, 447] width 561 height 36
click at [305, 425] on input "d. Option A, with a total expected cost of $60,000" at bounding box center [305, 419] width 0 height 11
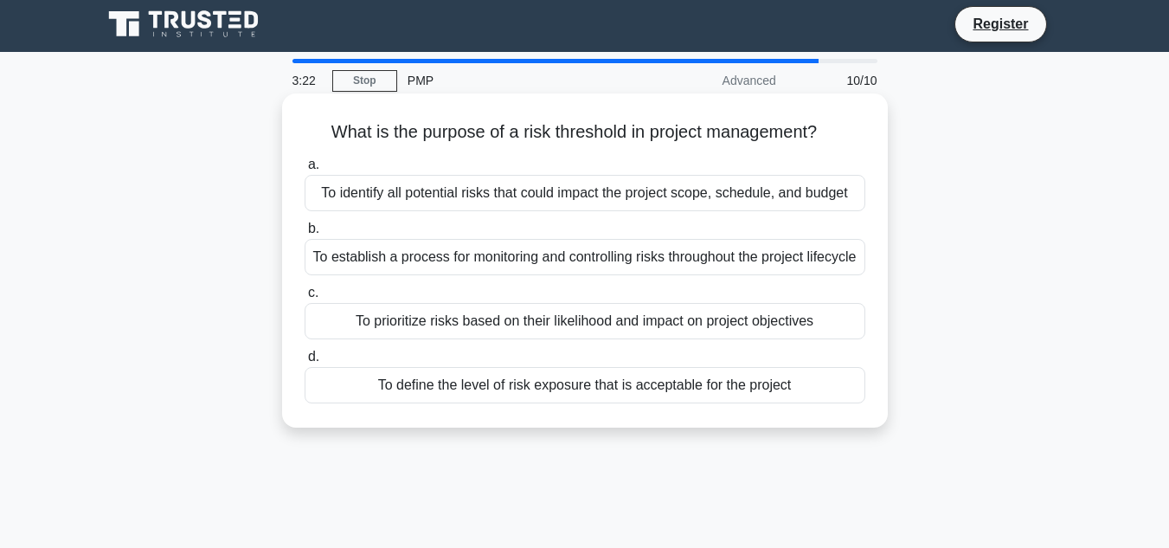
scroll to position [0, 0]
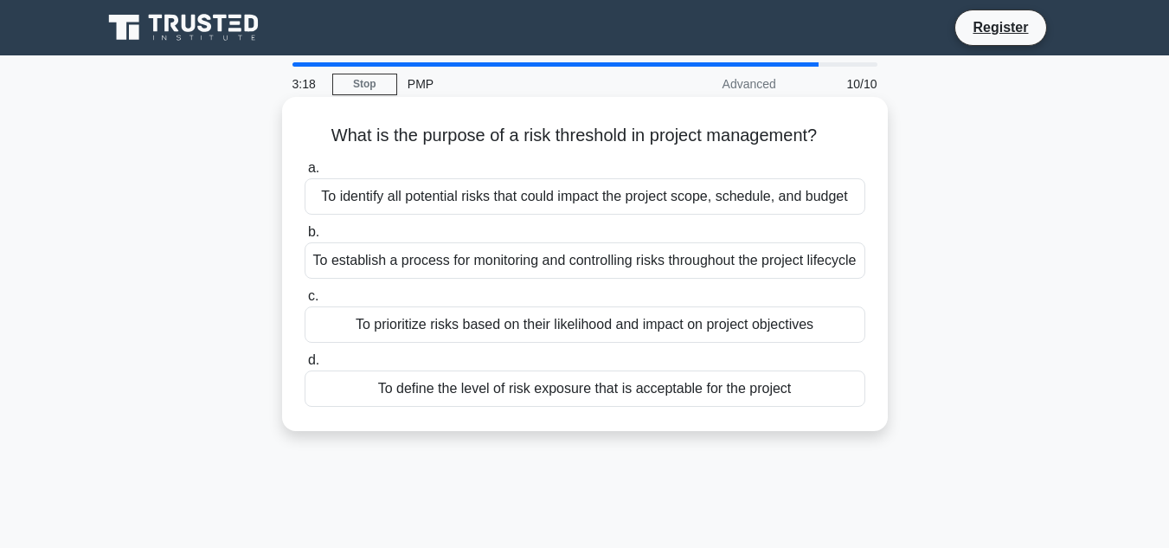
drag, startPoint x: 790, startPoint y: 145, endPoint x: 322, endPoint y: 129, distance: 468.5
click at [322, 129] on h5 "What is the purpose of a risk threshold in project management? .spinner_0XTQ{tr…" at bounding box center [585, 136] width 564 height 23
click at [638, 185] on div "To identify all potential risks that could impact the project scope, schedule, …" at bounding box center [585, 196] width 561 height 36
click at [305, 174] on input "a. To identify all potential risks that could impact the project scope, schedul…" at bounding box center [305, 168] width 0 height 11
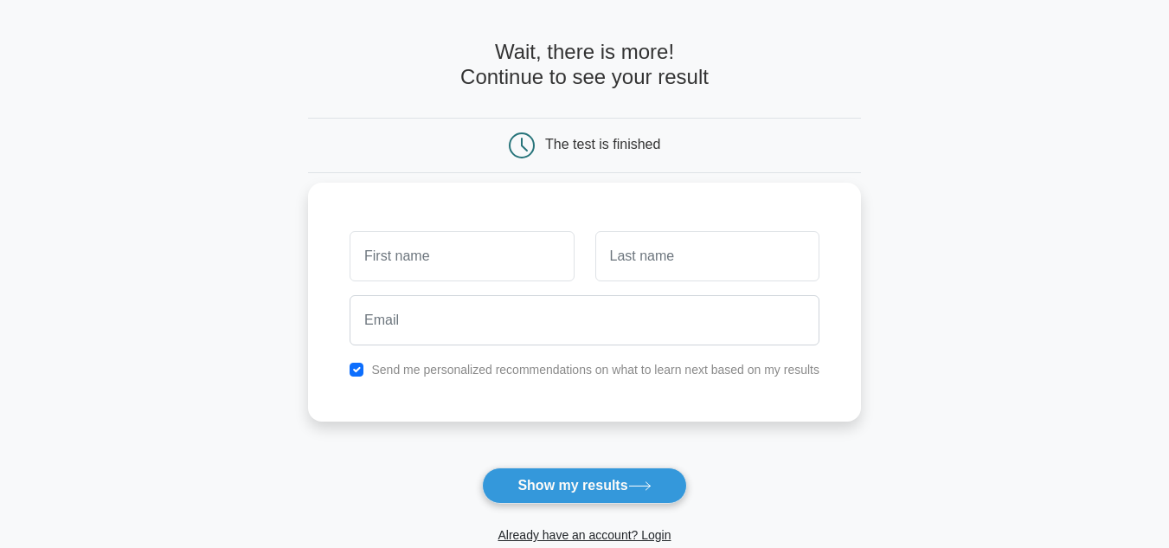
scroll to position [87, 0]
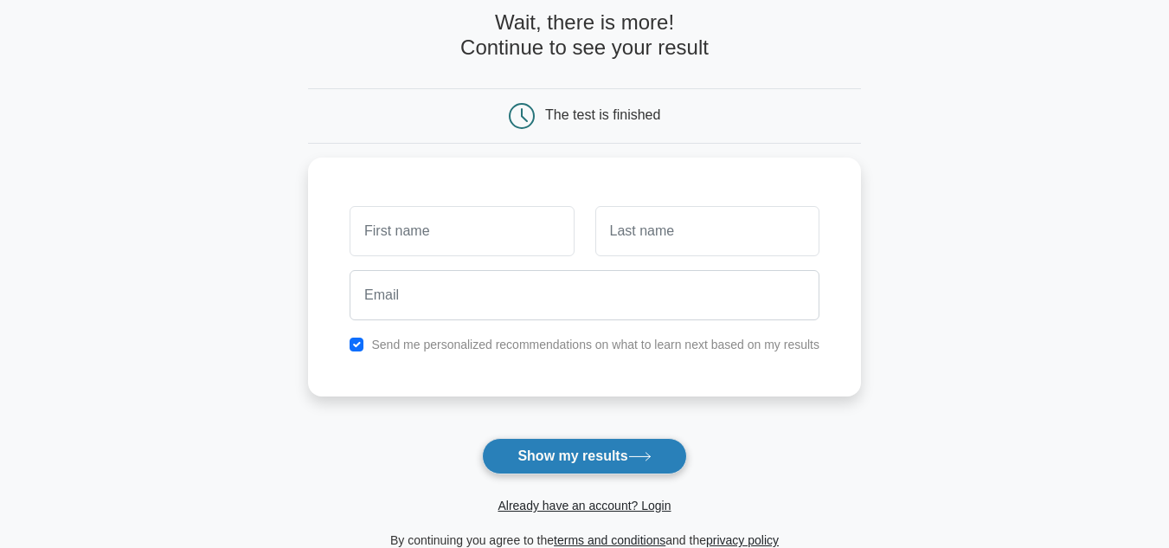
click at [532, 463] on button "Show my results" at bounding box center [584, 456] width 204 height 36
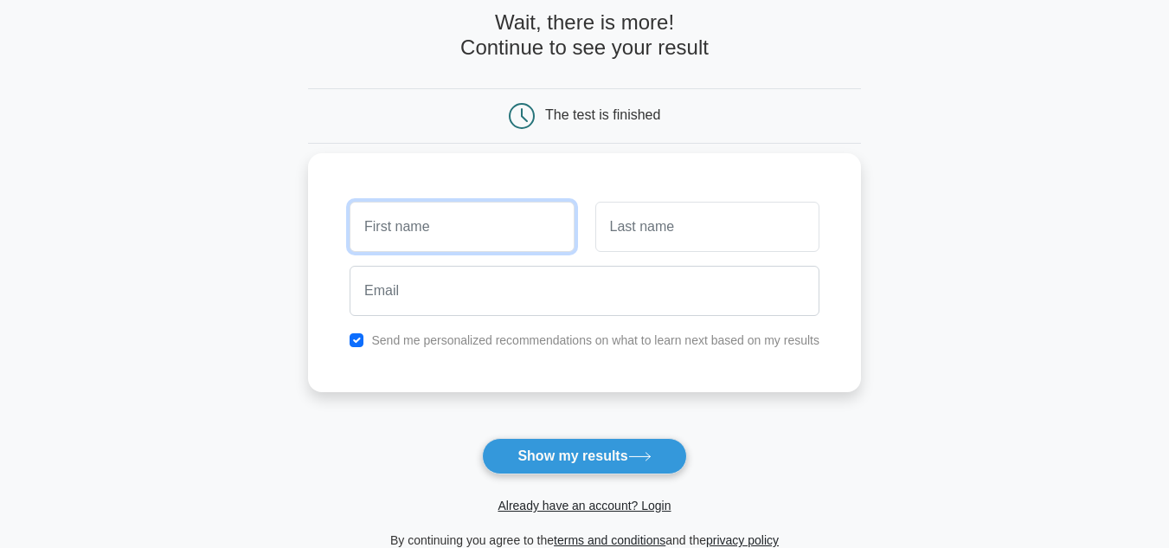
click at [468, 236] on input "text" at bounding box center [462, 227] width 224 height 50
type input "[PERSON_NAME]"
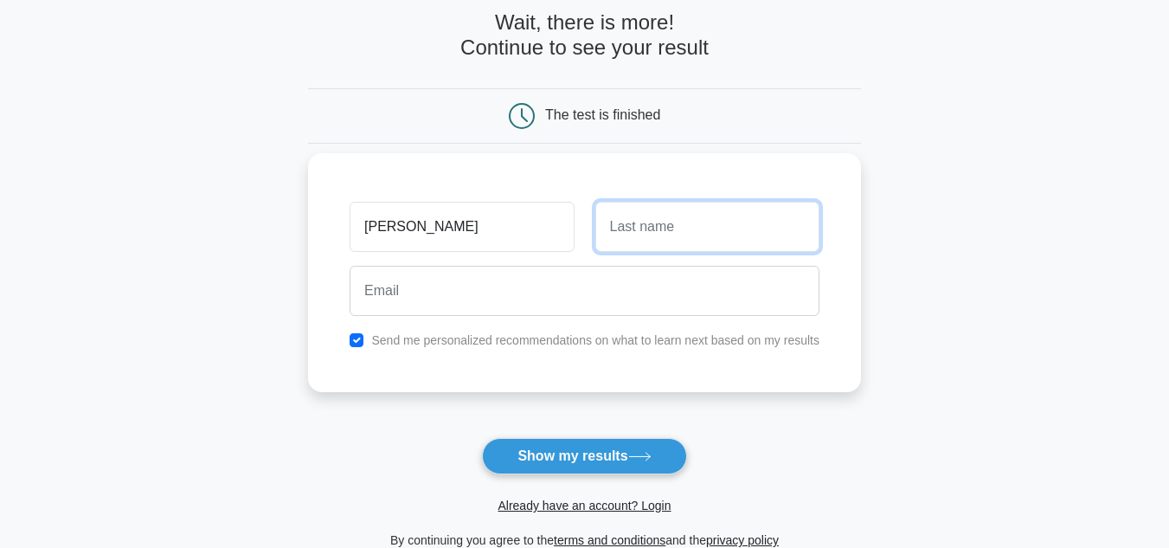
click at [643, 245] on input "text" at bounding box center [707, 227] width 224 height 50
type input "[PERSON_NAME]"
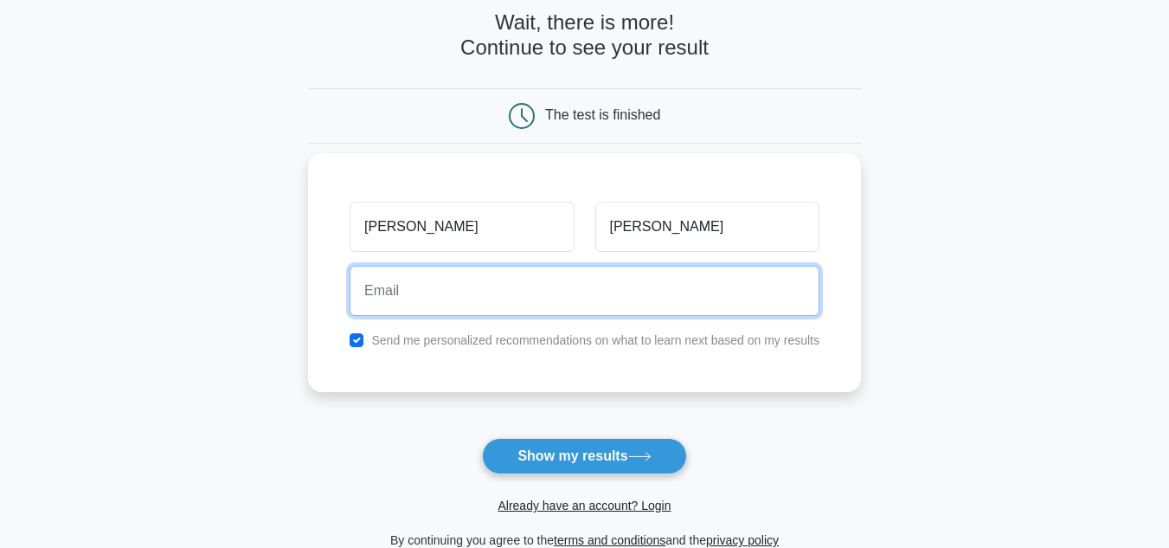
drag, startPoint x: 529, startPoint y: 281, endPoint x: 527, endPoint y: 290, distance: 8.8
click at [529, 283] on input "email" at bounding box center [585, 291] width 470 height 50
click at [497, 300] on input "[EMAIL_ADDRESS][PERSON_NAME][DOMAIN_NAME]" at bounding box center [585, 291] width 470 height 50
drag, startPoint x: 420, startPoint y: 289, endPoint x: 562, endPoint y: 289, distance: 141.9
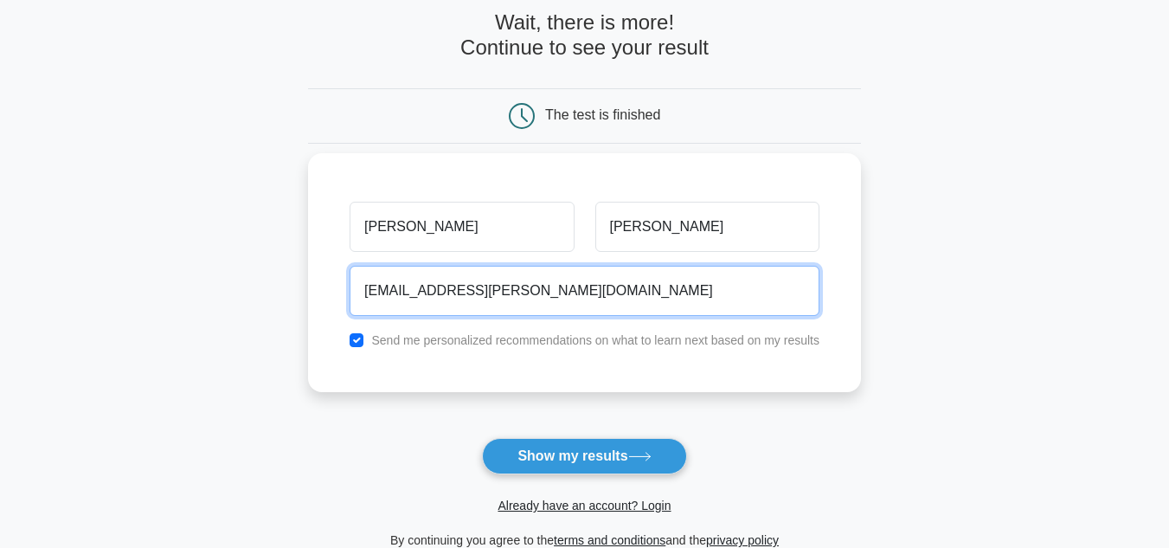
click at [562, 289] on input "[EMAIL_ADDRESS][PERSON_NAME][DOMAIN_NAME]" at bounding box center [585, 291] width 470 height 50
type input "[EMAIL_ADDRESS][PERSON_NAME][DOMAIN_NAME]"
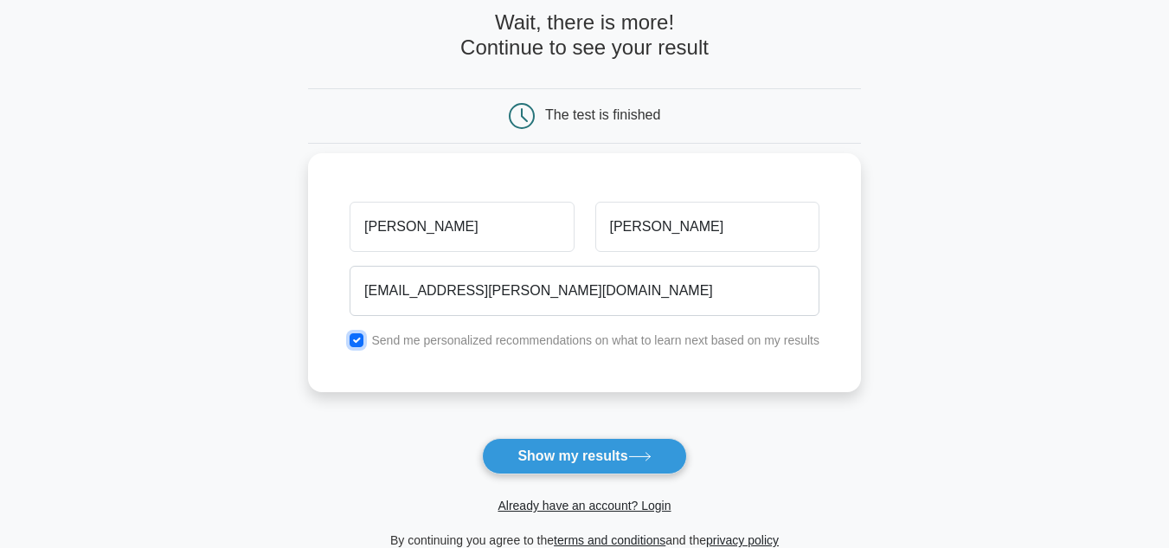
click at [363, 338] on input "checkbox" at bounding box center [357, 340] width 14 height 14
checkbox input "false"
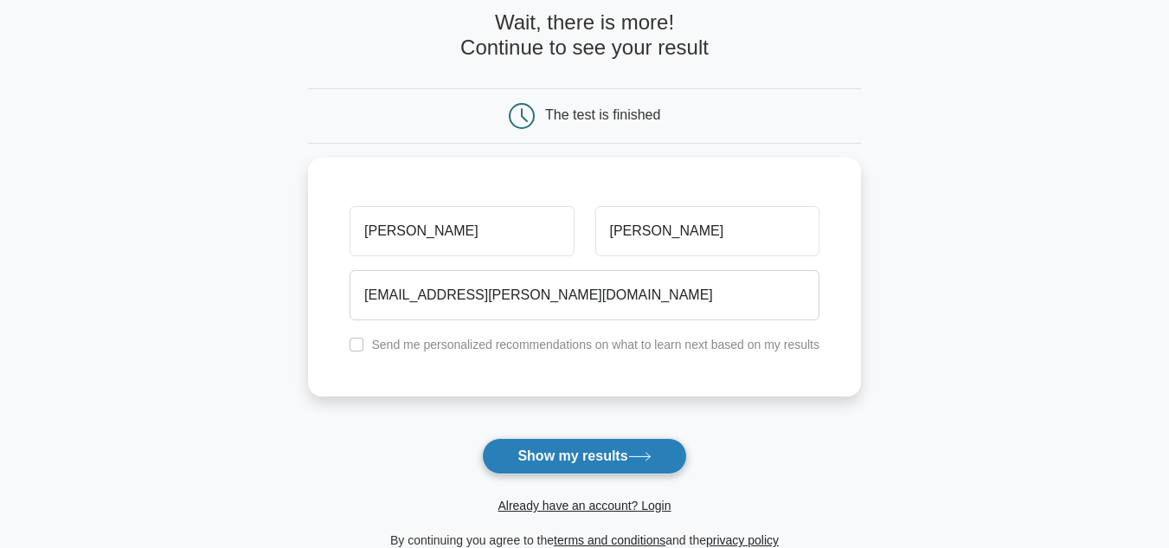
click at [599, 467] on button "Show my results" at bounding box center [584, 456] width 204 height 36
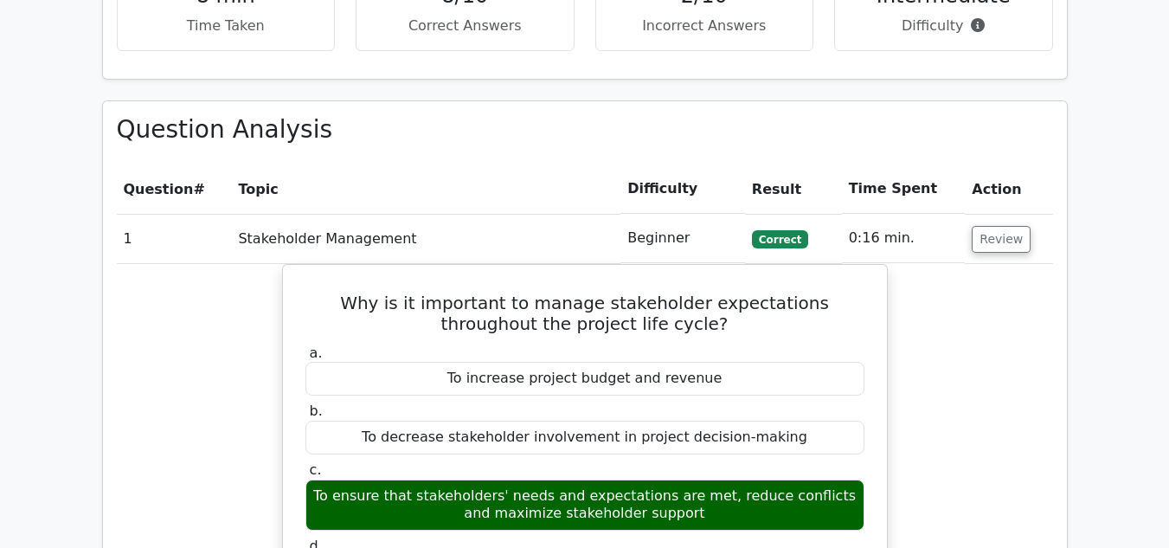
scroll to position [1298, 0]
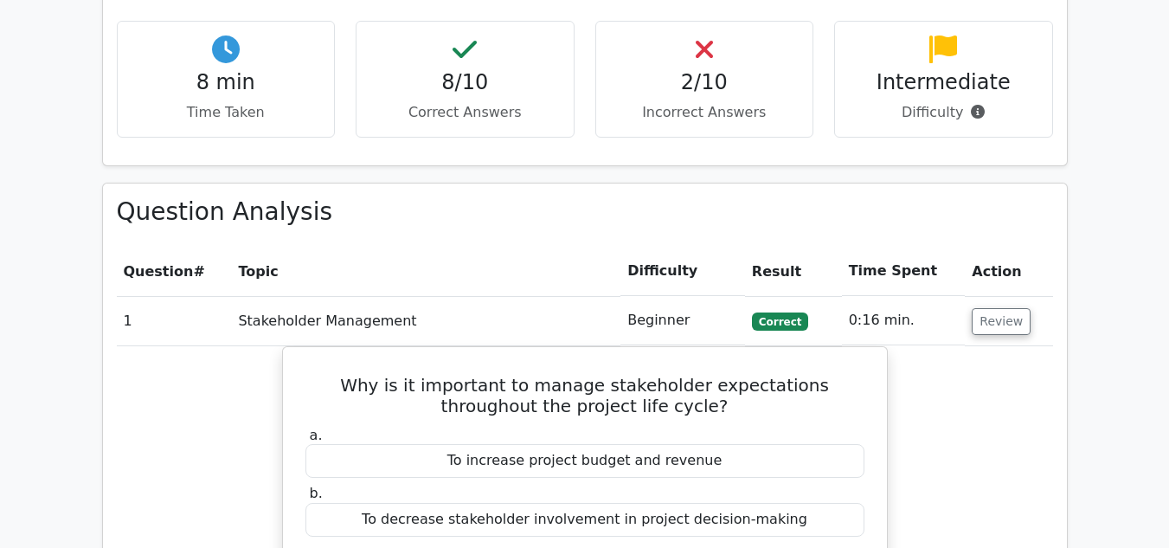
click at [222, 296] on td "1" at bounding box center [174, 320] width 115 height 49
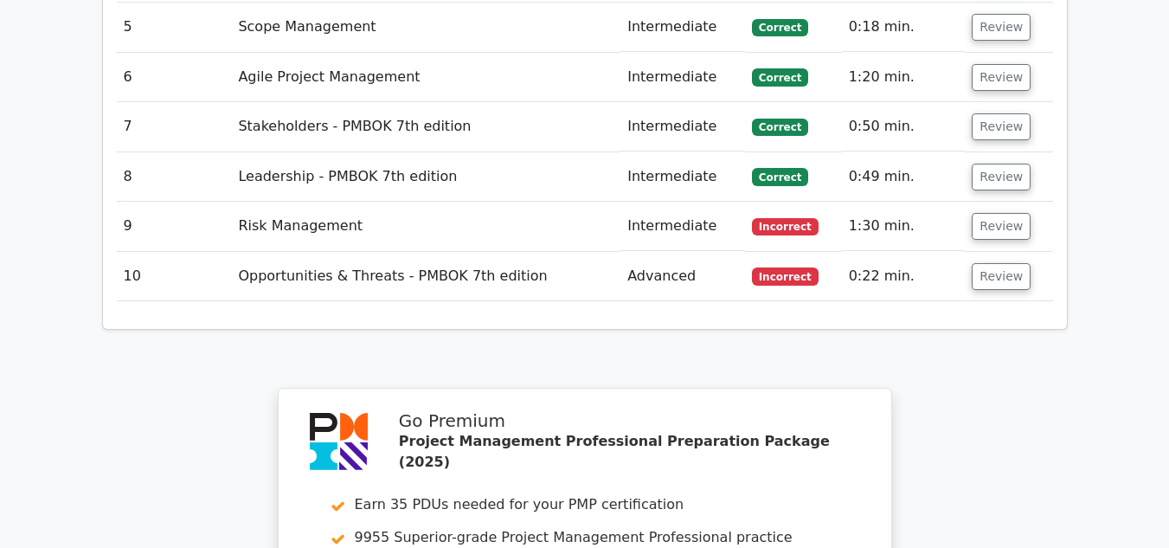
scroll to position [2510, 0]
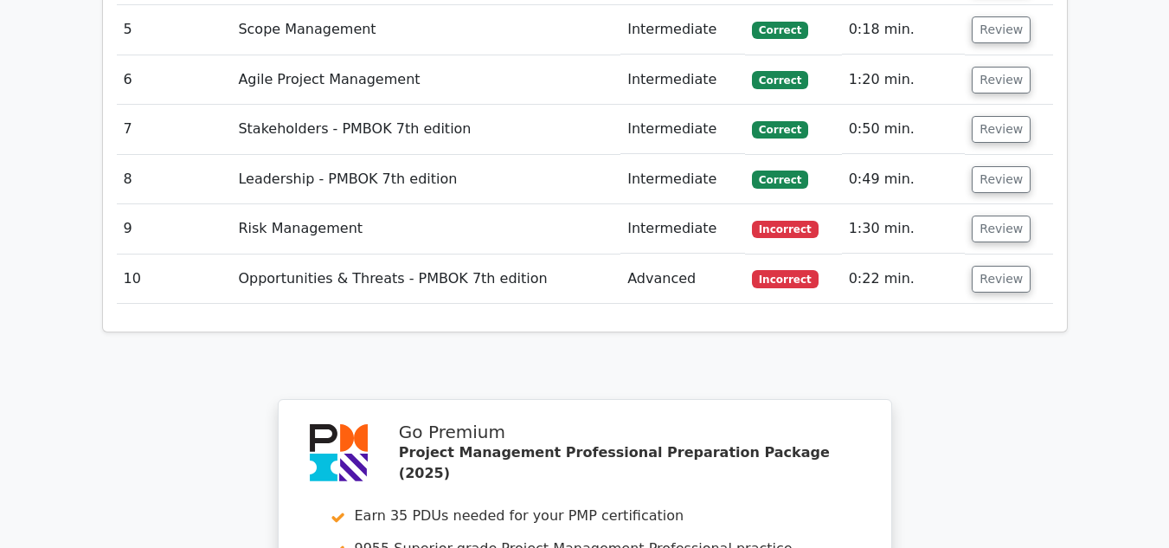
click at [669, 204] on td "Intermediate" at bounding box center [683, 228] width 125 height 49
click at [994, 216] on button "Review" at bounding box center [1001, 229] width 59 height 27
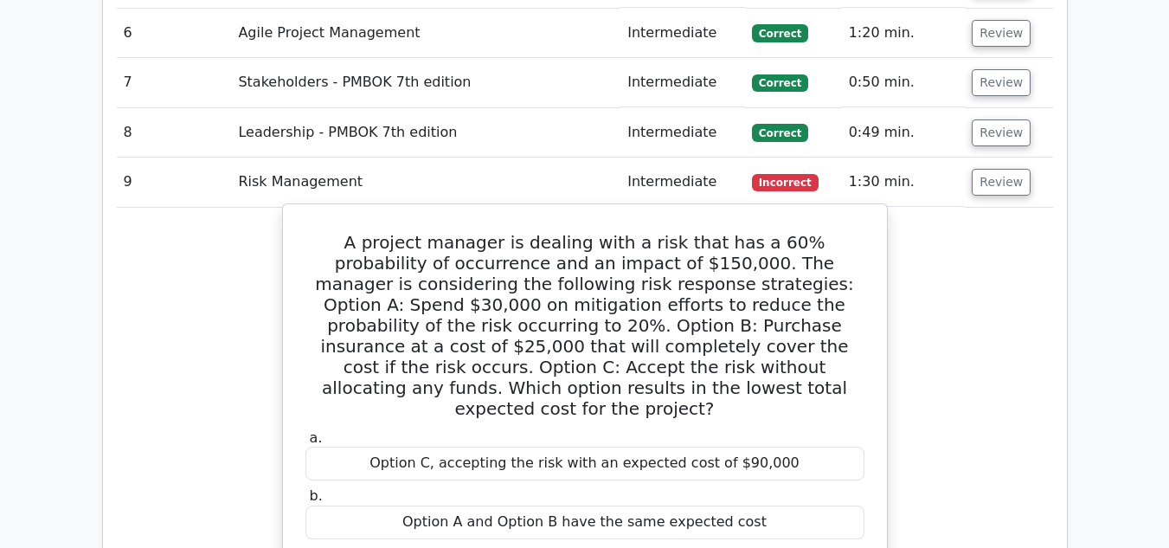
scroll to position [2597, 0]
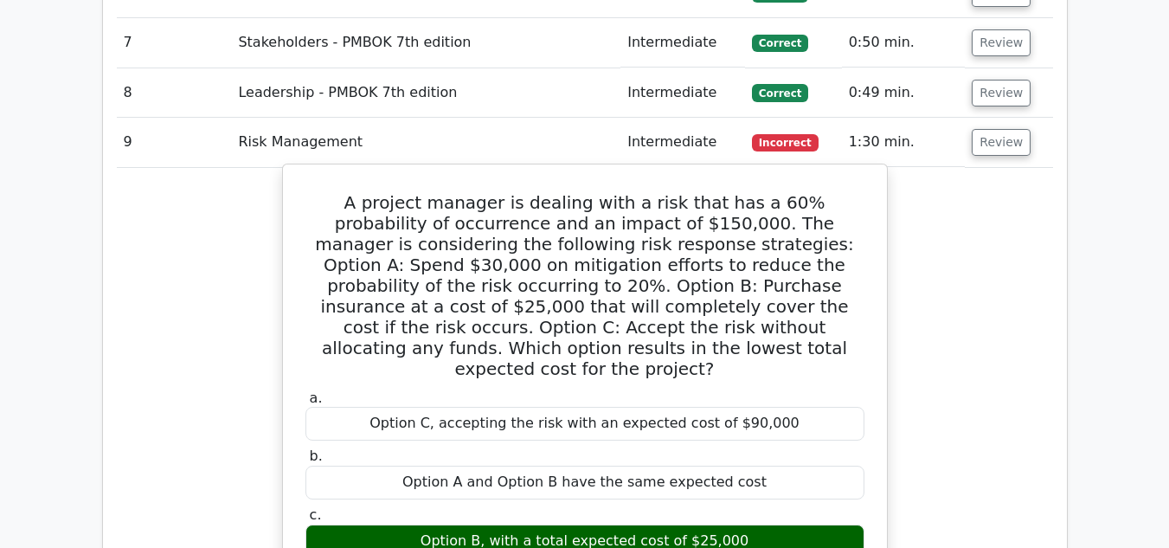
drag, startPoint x: 742, startPoint y: 417, endPoint x: 459, endPoint y: 430, distance: 283.3
click at [459, 525] on div "Option B, with a total expected cost of $25,000" at bounding box center [585, 542] width 559 height 34
click at [626, 525] on div "Option B, with a total expected cost of $25,000" at bounding box center [585, 542] width 559 height 34
drag, startPoint x: 558, startPoint y: 402, endPoint x: 592, endPoint y: 411, distance: 35.1
click at [539, 525] on div "Option B, with a total expected cost of $25,000" at bounding box center [585, 542] width 559 height 34
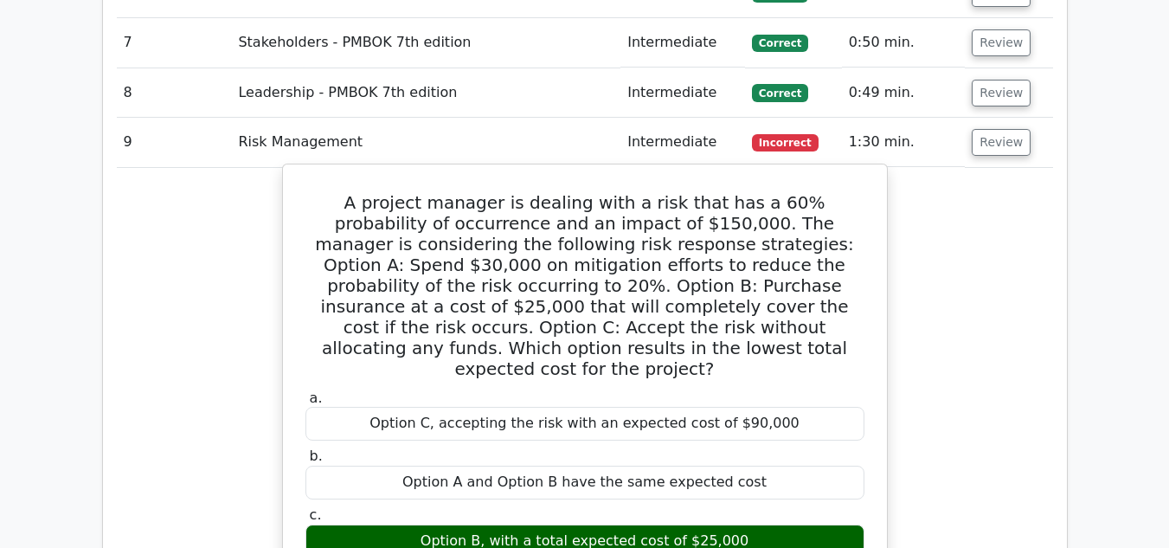
drag, startPoint x: 686, startPoint y: 428, endPoint x: 608, endPoint y: 428, distance: 77.9
click at [639, 525] on div "Option B, with a total expected cost of $25,000" at bounding box center [585, 542] width 559 height 34
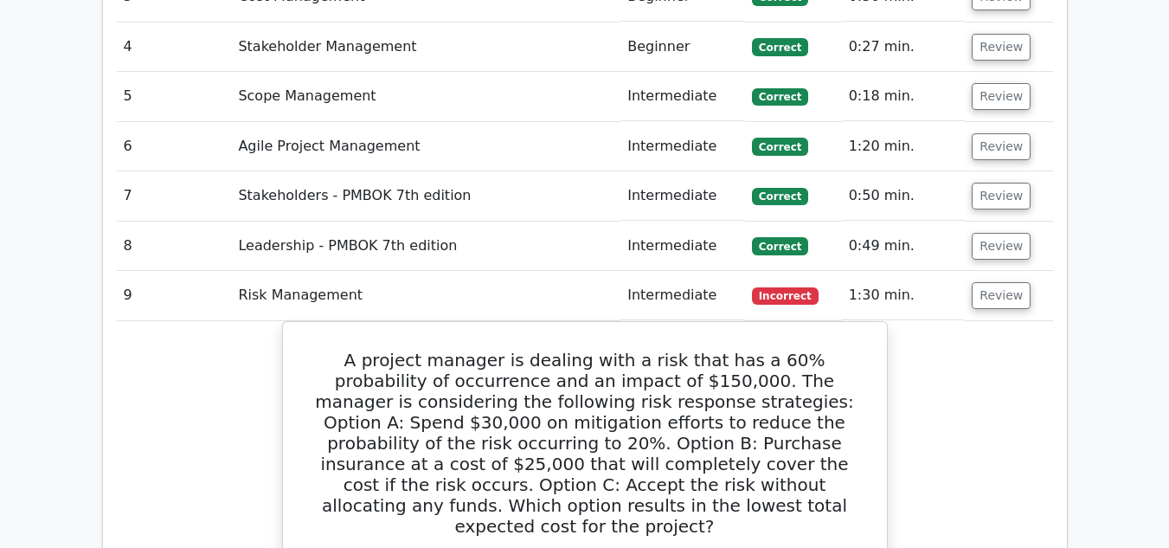
scroll to position [2424, 0]
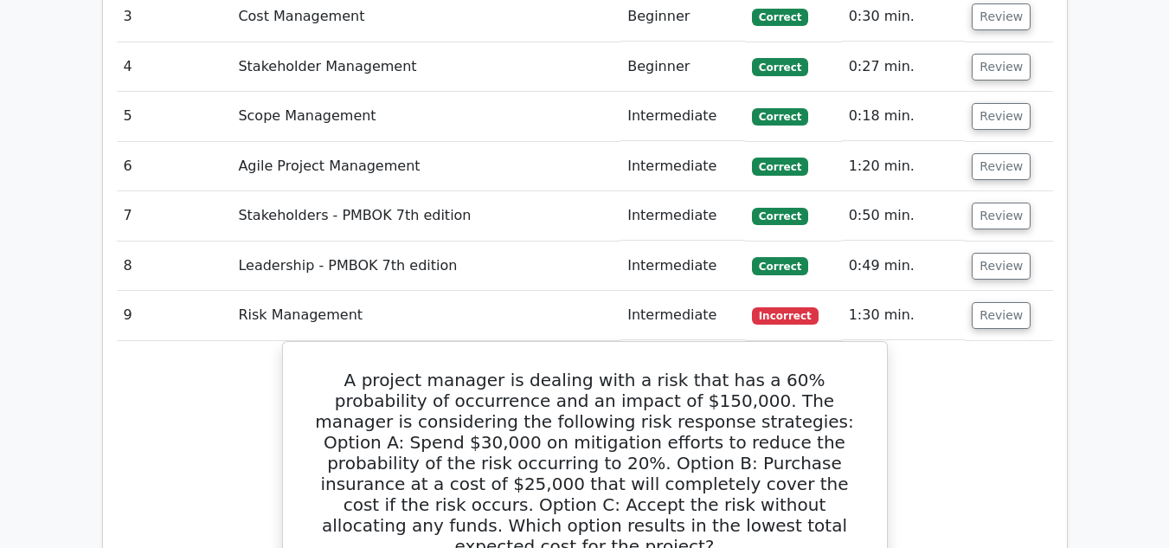
click at [904, 291] on td "1:30 min." at bounding box center [904, 315] width 124 height 49
click at [832, 291] on td "Incorrect" at bounding box center [793, 315] width 97 height 49
drag, startPoint x: 361, startPoint y: 251, endPoint x: 247, endPoint y: 240, distance: 114.8
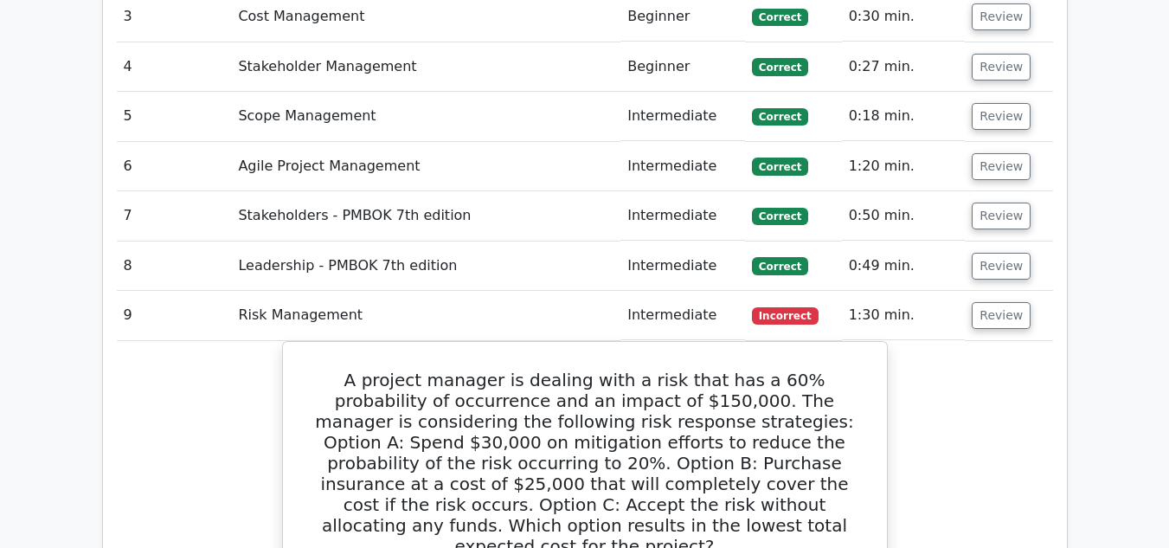
click at [247, 291] on td "Risk Management" at bounding box center [425, 315] width 389 height 49
click at [261, 291] on td "Risk Management" at bounding box center [425, 315] width 389 height 49
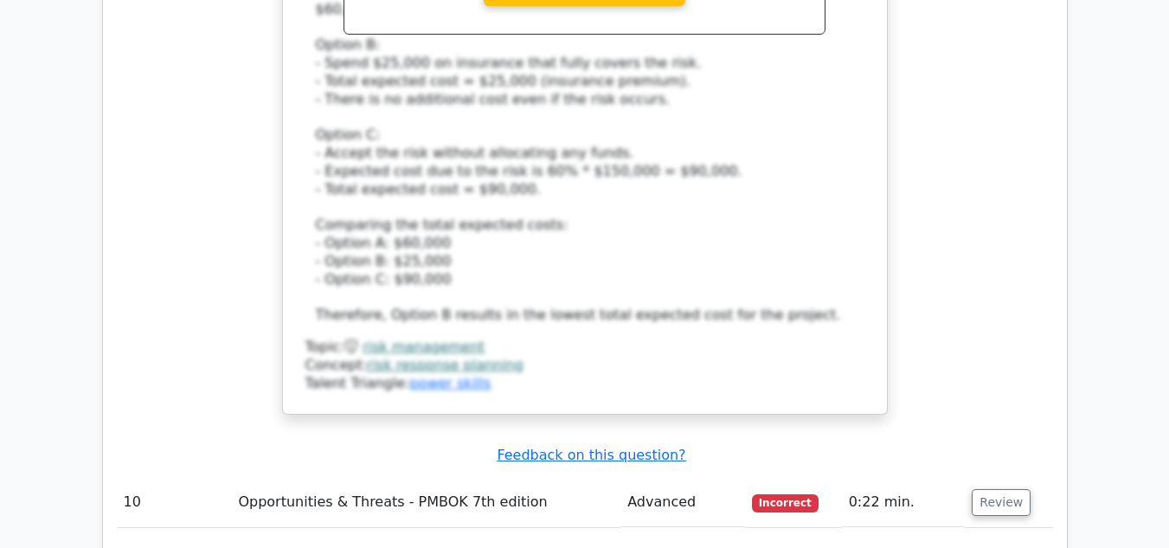
scroll to position [3635, 0]
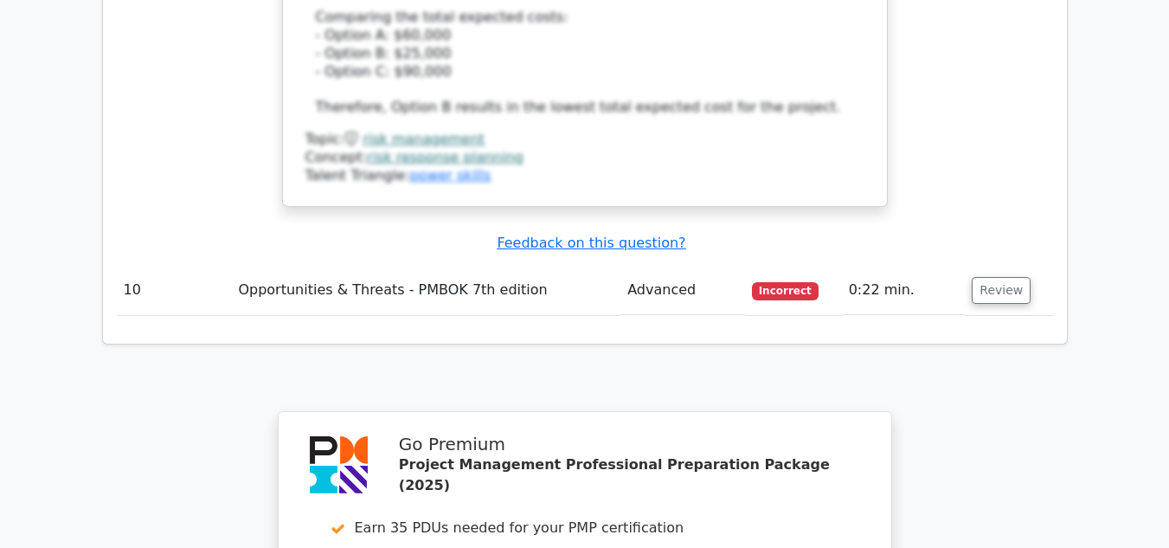
click at [499, 266] on td "Opportunities & Threats - PMBOK 7th edition" at bounding box center [425, 290] width 389 height 49
click at [493, 266] on td "Opportunities & Threats - PMBOK 7th edition" at bounding box center [425, 290] width 389 height 49
drag, startPoint x: 795, startPoint y: 146, endPoint x: 878, endPoint y: 148, distance: 83.1
click at [794, 282] on span "Incorrect" at bounding box center [785, 290] width 67 height 17
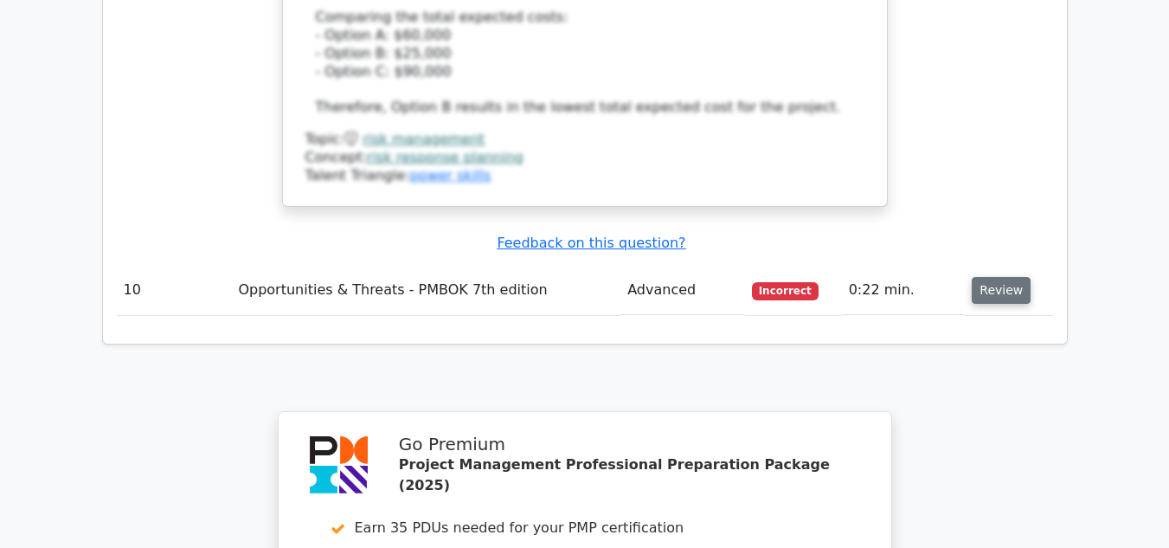
click at [993, 277] on button "Review" at bounding box center [1001, 290] width 59 height 27
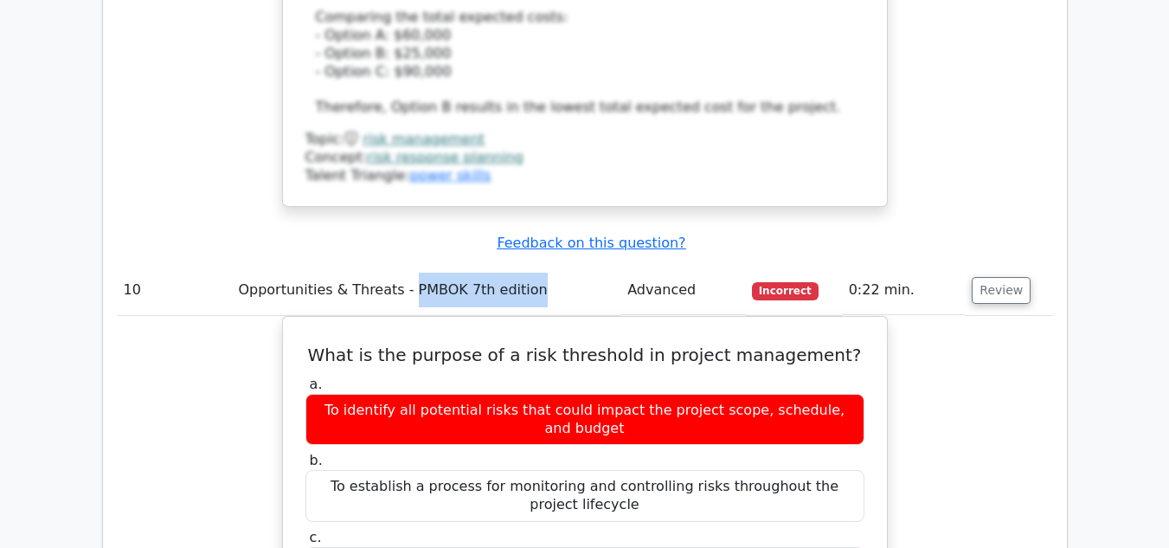
drag, startPoint x: 530, startPoint y: 166, endPoint x: 401, endPoint y: 155, distance: 129.5
click at [401, 266] on td "Opportunities & Threats - PMBOK 7th edition" at bounding box center [425, 290] width 389 height 49
